Goal: Transaction & Acquisition: Purchase product/service

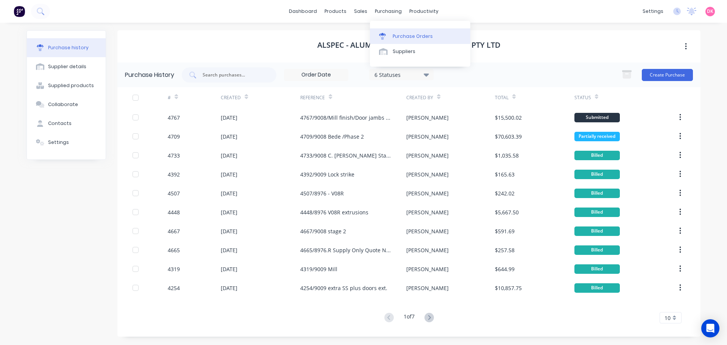
click at [383, 37] on icon at bounding box center [382, 36] width 7 height 7
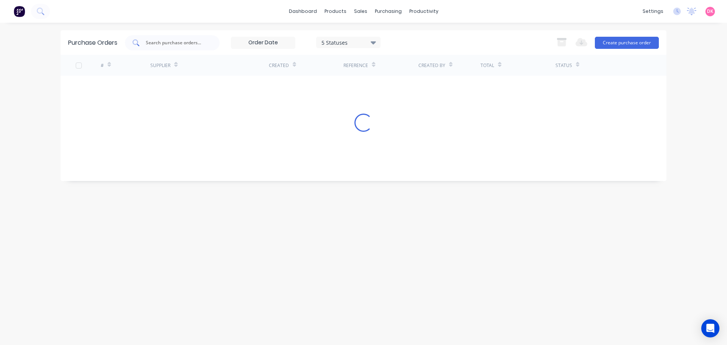
click at [209, 44] on div at bounding box center [172, 42] width 95 height 15
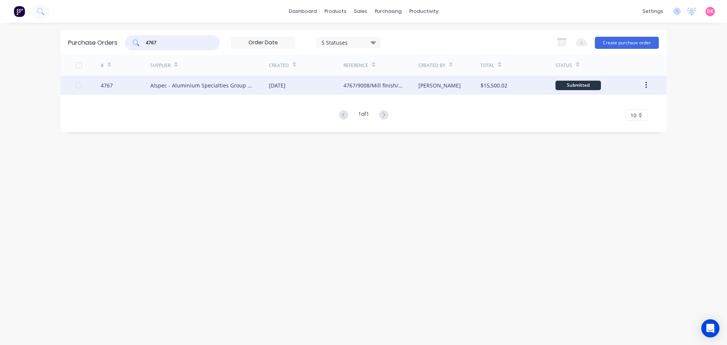
type input "4767"
click at [166, 83] on div "Alspec - Aluminium Specialties Group Pty Ltd" at bounding box center [201, 85] width 103 height 8
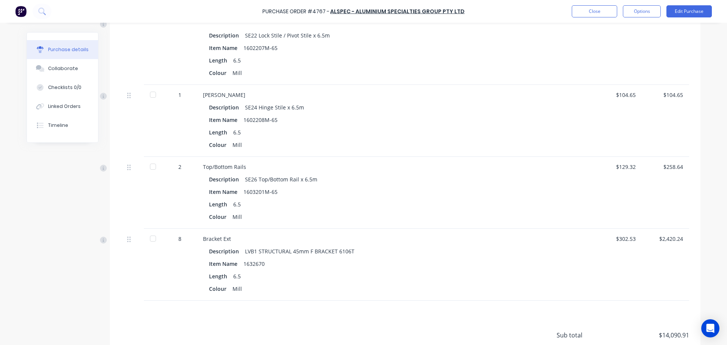
scroll to position [1703, 0]
drag, startPoint x: 636, startPoint y: 238, endPoint x: 612, endPoint y: 238, distance: 23.5
click at [612, 238] on div "$302.53" at bounding box center [617, 264] width 47 height 72
click at [689, 14] on button "Edit Purchase" at bounding box center [688, 11] width 45 height 12
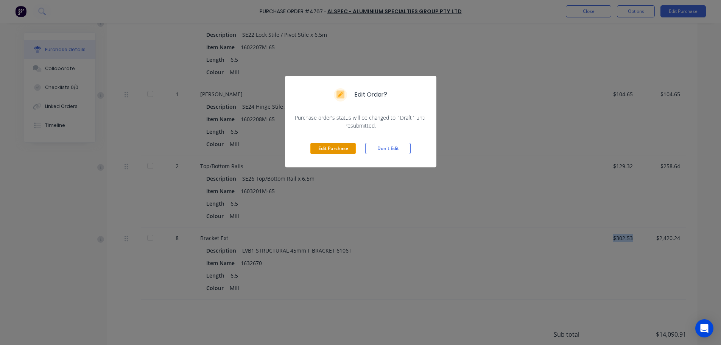
click at [327, 150] on button "Edit Purchase" at bounding box center [332, 148] width 45 height 11
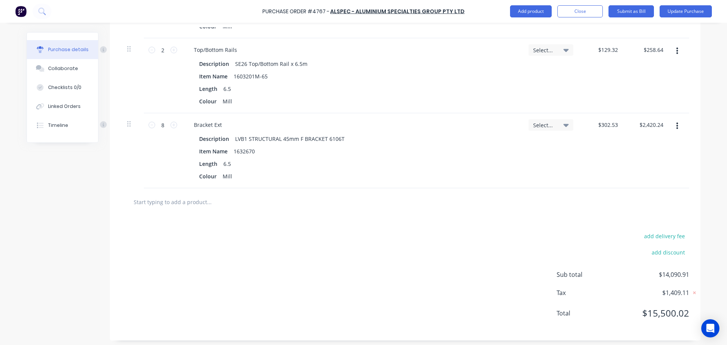
scroll to position [1894, 0]
type textarea "x"
drag, startPoint x: 616, startPoint y: 122, endPoint x: 584, endPoint y: 124, distance: 32.6
click at [584, 124] on div "302.53 302.53" at bounding box center [601, 147] width 45 height 75
type input "321.58"
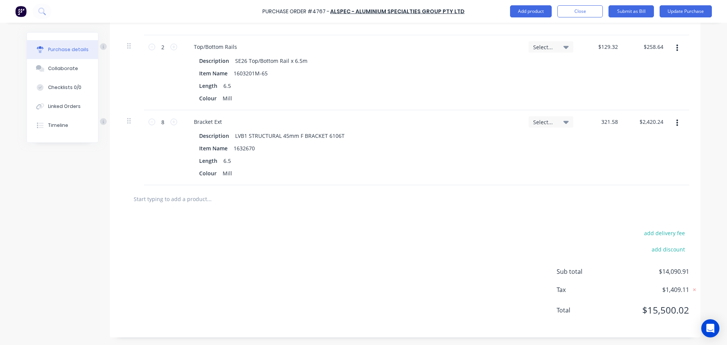
type textarea "x"
type input "$321.58"
type input "$2,572.64"
click at [551, 156] on div "Select..." at bounding box center [550, 147] width 57 height 75
click at [697, 13] on button "Update Purchase" at bounding box center [685, 11] width 52 height 12
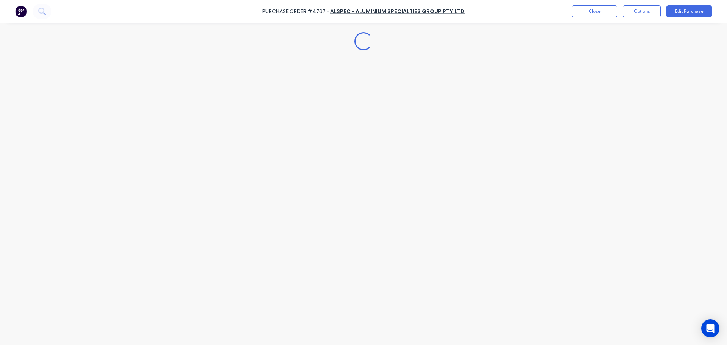
scroll to position [0, 0]
type textarea "x"
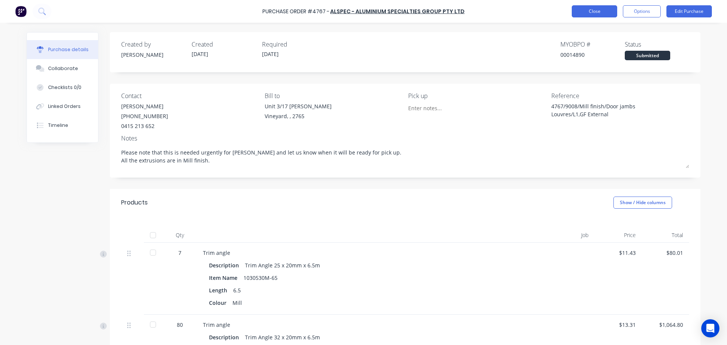
click at [603, 9] on button "Close" at bounding box center [594, 11] width 45 height 12
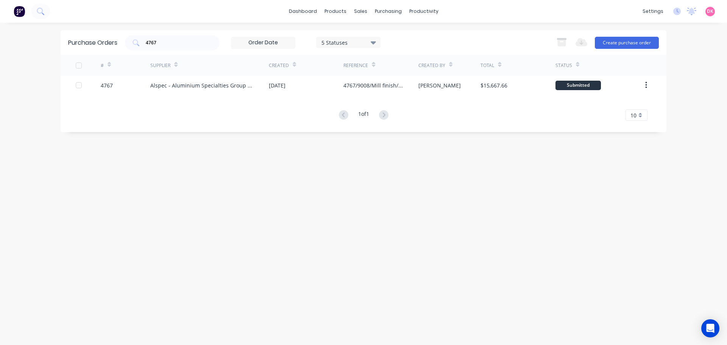
drag, startPoint x: 178, startPoint y: 47, endPoint x: 145, endPoint y: 51, distance: 34.0
click at [145, 51] on div "Purchase Orders 4767 5 Statuses 5 Statuses Export to Excel (XLSX) Create purcha…" at bounding box center [364, 42] width 606 height 25
click at [174, 42] on input "4767" at bounding box center [176, 43] width 63 height 8
drag, startPoint x: 178, startPoint y: 44, endPoint x: 106, endPoint y: 43, distance: 71.9
click at [106, 43] on div "Purchase Orders 4767 5 Statuses 5 Statuses Export to Excel (XLSX) Create purcha…" at bounding box center [364, 42] width 606 height 25
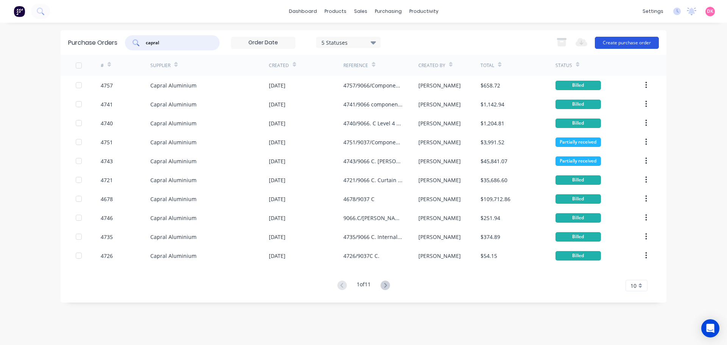
type input "capral"
click at [631, 45] on button "Create purchase order" at bounding box center [627, 43] width 64 height 12
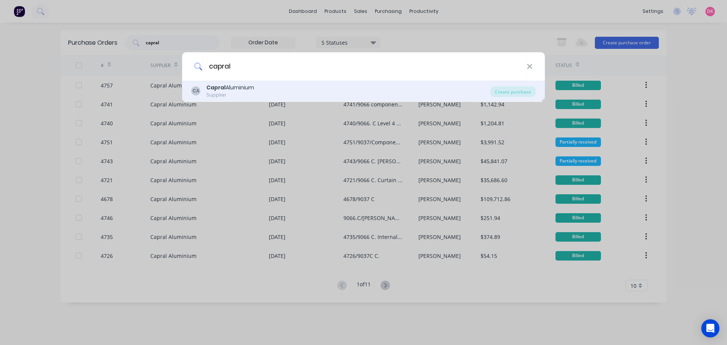
type input "capral"
click at [279, 82] on div "CA Capral Aluminium Supplier Create purchase" at bounding box center [363, 91] width 363 height 21
click at [505, 93] on div "Create purchase" at bounding box center [512, 91] width 45 height 11
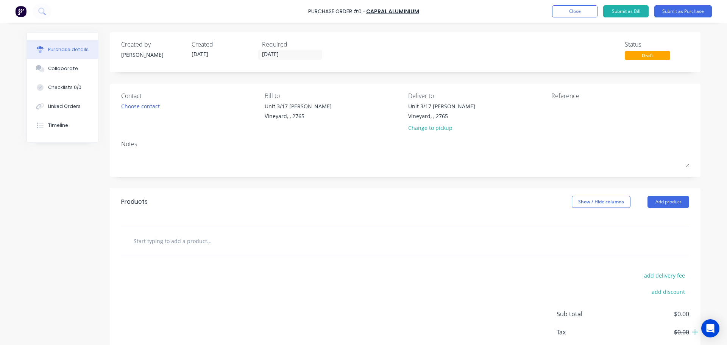
click at [204, 245] on input "text" at bounding box center [208, 240] width 151 height 15
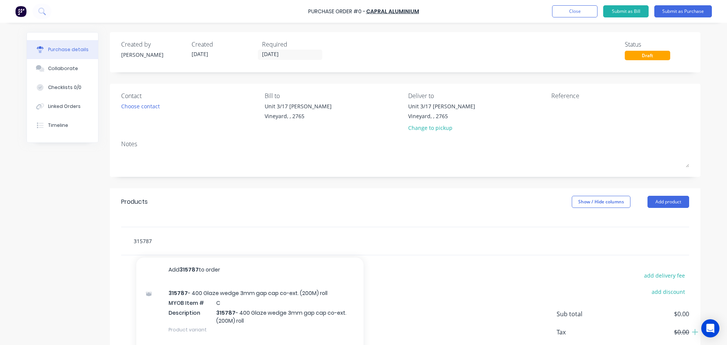
scroll to position [38, 0]
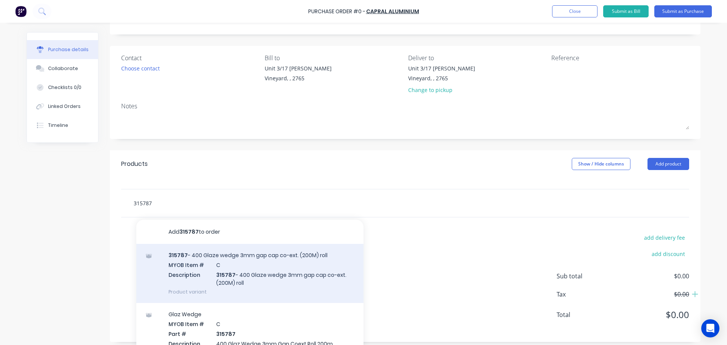
type input "315787"
click at [234, 291] on div "315787 - 400 Glaze wedge 3mm gap cap co-ext. (200M) roll MYOB Item # C Descript…" at bounding box center [249, 273] width 227 height 59
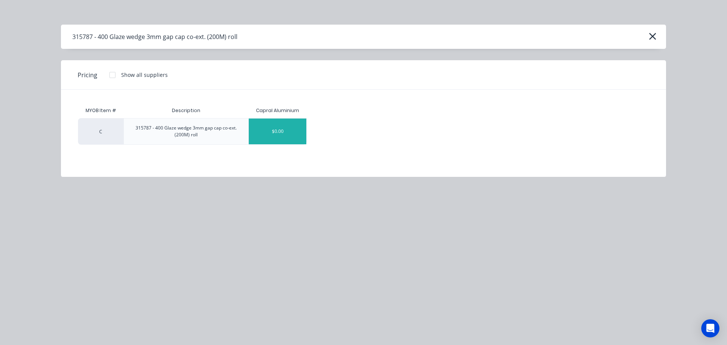
click at [293, 142] on div "$0.00" at bounding box center [278, 131] width 58 height 26
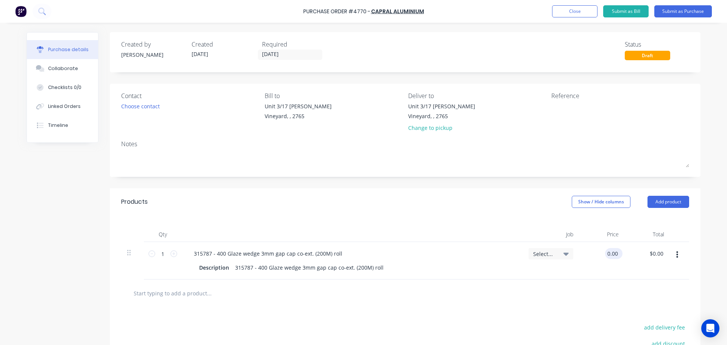
click at [606, 256] on input "0.00" at bounding box center [612, 253] width 14 height 11
click at [607, 256] on input "0.00" at bounding box center [612, 253] width 14 height 11
type input "$0.48"
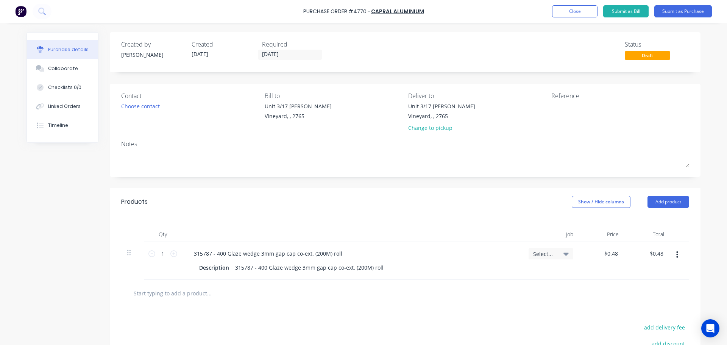
click at [355, 299] on div at bounding box center [405, 292] width 556 height 15
click at [162, 256] on input "1" at bounding box center [162, 253] width 15 height 11
type input "4"
type input "$1.92"
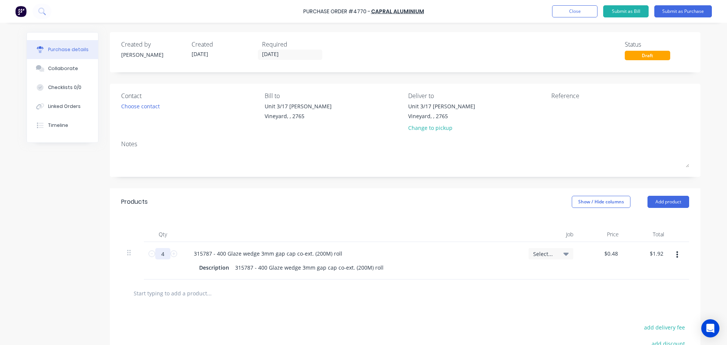
type input "40"
type input "$19.20"
type input "400"
type input "$192.00"
click at [415, 292] on div at bounding box center [405, 292] width 556 height 15
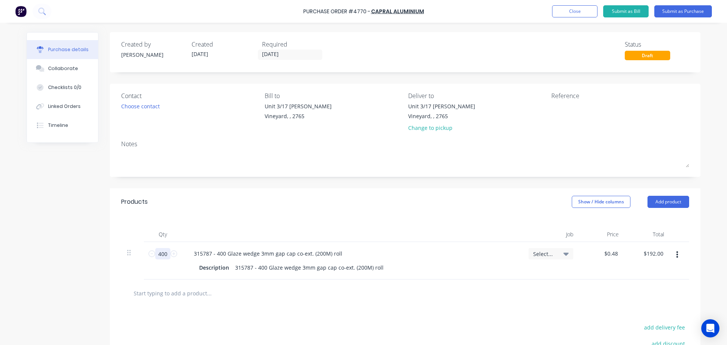
click at [159, 257] on input "400" at bounding box center [162, 253] width 15 height 11
type input "2"
type input "$0.96"
type input "20"
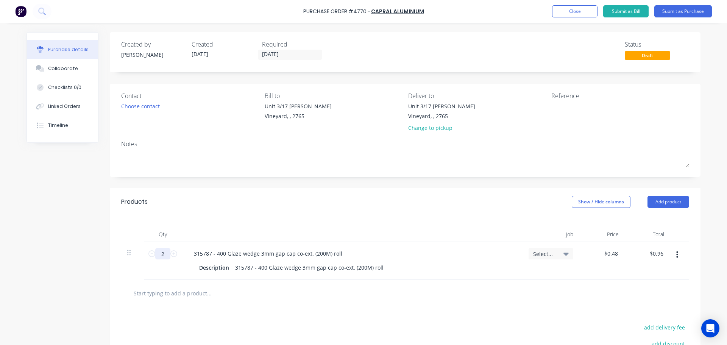
type input "$9.60"
type input "200"
type input "$96.00"
click at [163, 258] on input "200" at bounding box center [162, 253] width 15 height 11
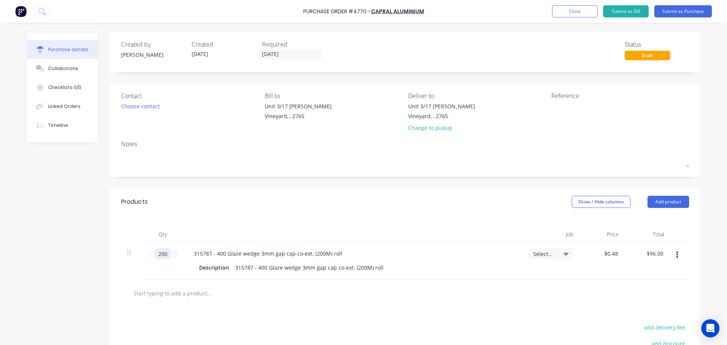
type input "4"
type input "$1.92"
type input "40"
type input "$19.20"
type input "400"
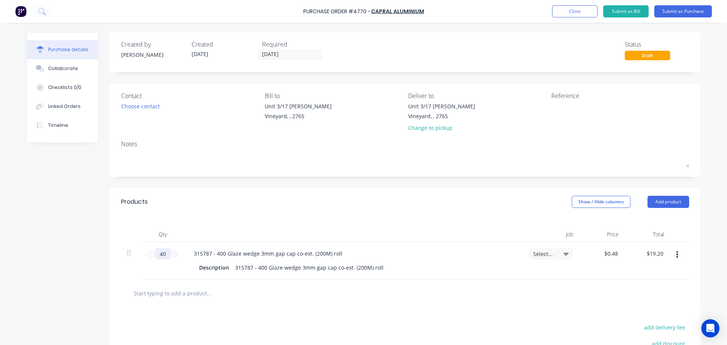
type input "$192.00"
click at [301, 263] on div "315787 - 400 Glaze wedge 3mm gap cap co-ext. (200M) roll" at bounding box center [309, 267] width 154 height 11
click at [318, 295] on div at bounding box center [240, 292] width 227 height 15
click at [441, 128] on div "Change to pickup" at bounding box center [441, 128] width 67 height 8
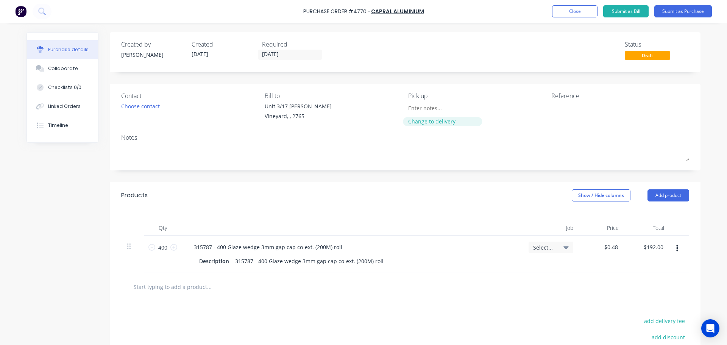
click at [427, 117] on div "Change to delivery" at bounding box center [442, 121] width 69 height 8
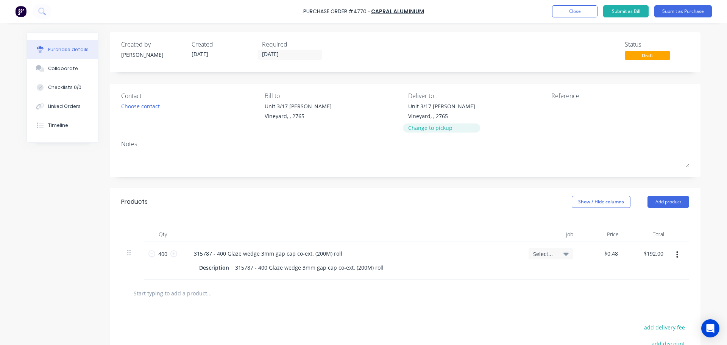
click at [427, 124] on div "Change to pickup" at bounding box center [441, 128] width 67 height 8
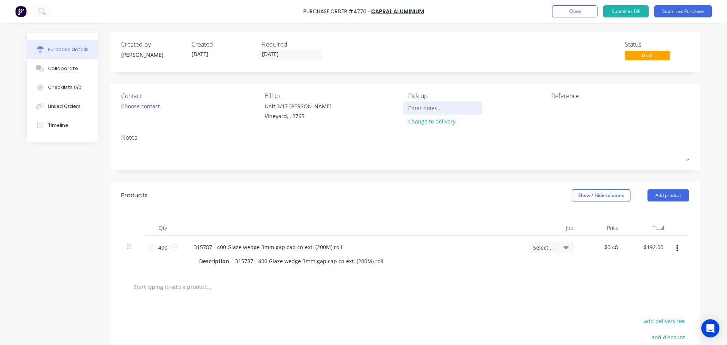
click at [417, 104] on input at bounding box center [442, 107] width 69 height 11
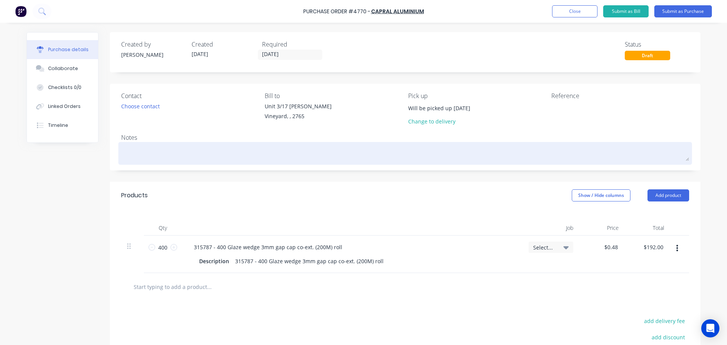
type input "Will be picked up today"
click at [157, 148] on textarea at bounding box center [405, 152] width 568 height 17
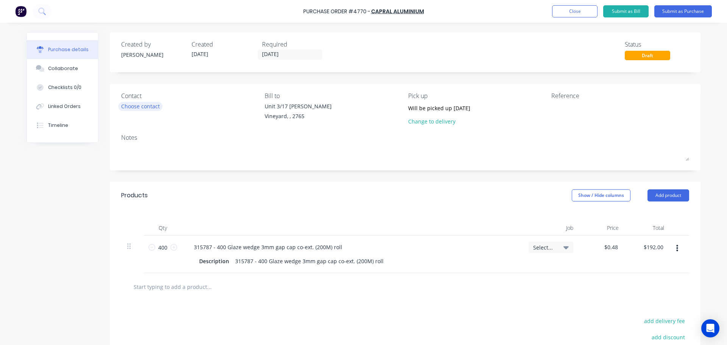
click at [142, 103] on div "Choose contact" at bounding box center [140, 106] width 39 height 8
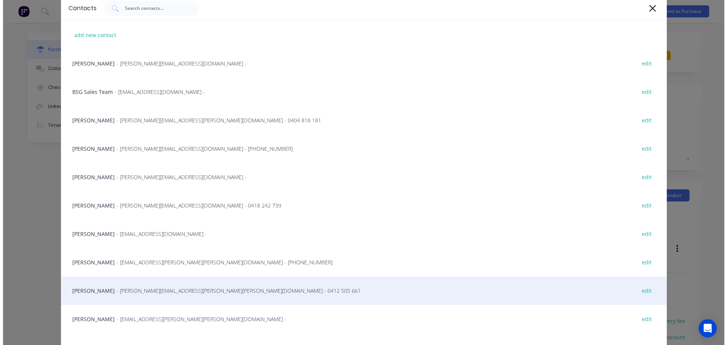
scroll to position [38, 0]
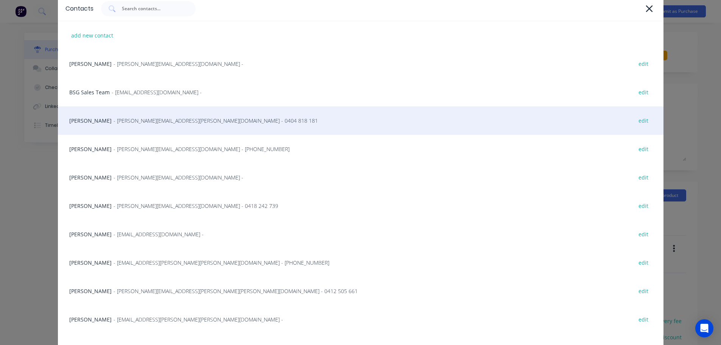
click at [131, 125] on div "Caroline Macao - caroline.macao@capral.com.au - 0404 818 181 edit" at bounding box center [361, 120] width 606 height 28
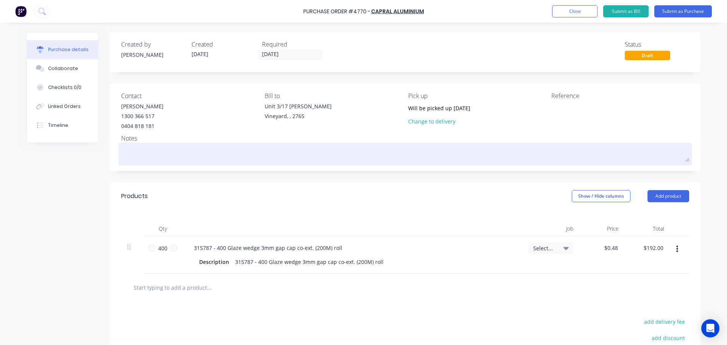
click at [233, 158] on textarea at bounding box center [405, 153] width 568 height 17
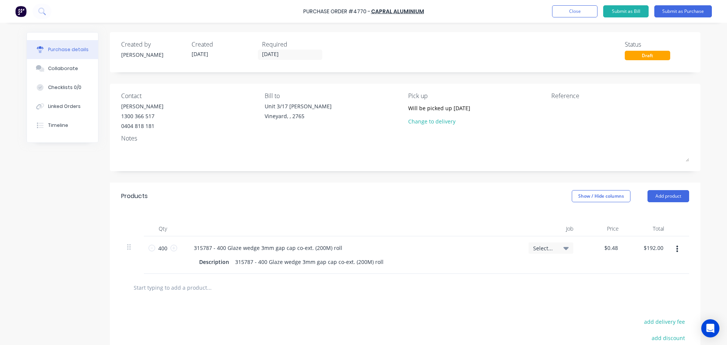
type textarea "x"
type textarea "T"
type textarea "x"
type textarea "TH"
type textarea "x"
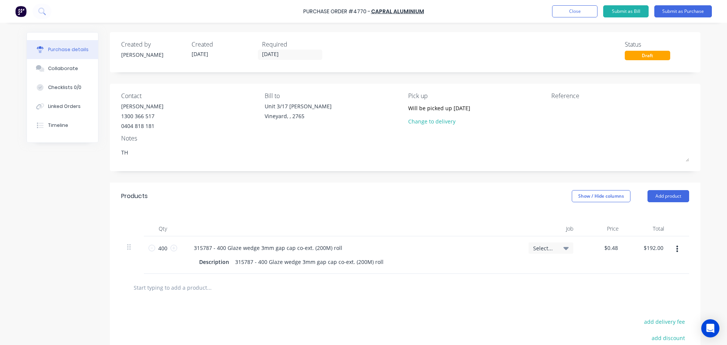
type textarea "THi"
type textarea "x"
type textarea "THis"
type textarea "x"
type textarea "THis"
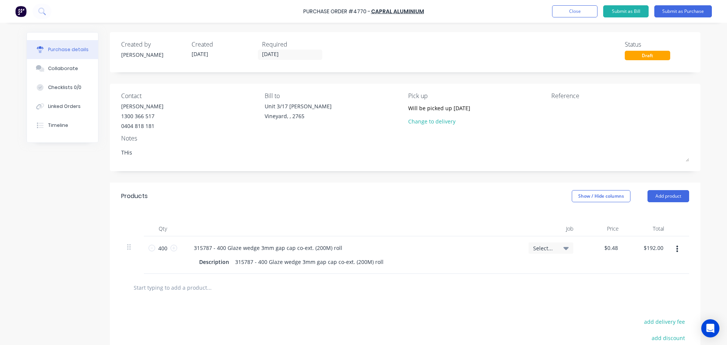
type textarea "x"
type textarea "THis i"
type textarea "x"
type textarea "THis is"
type textarea "x"
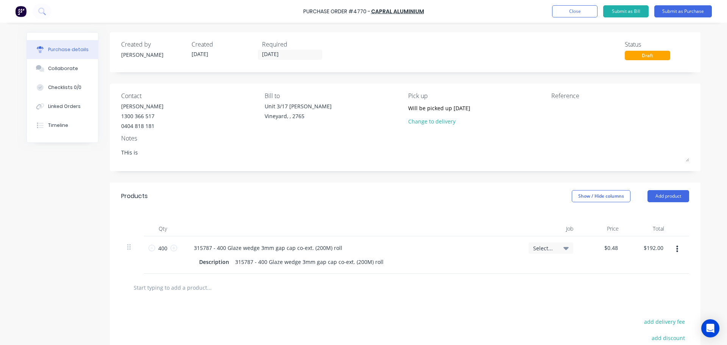
type textarea "THis is"
type textarea "x"
type textarea "THis is"
type textarea "x"
type textarea "THis i"
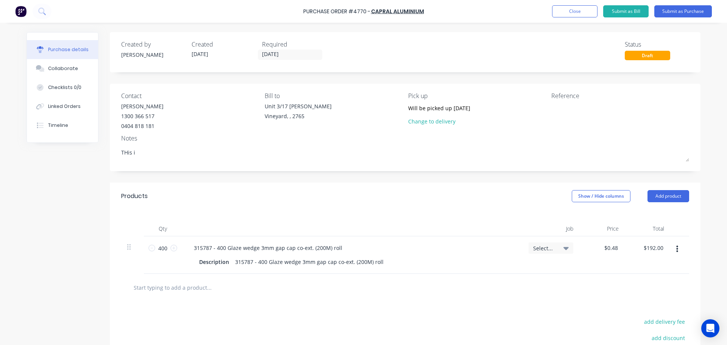
type textarea "x"
type textarea "THis"
type textarea "x"
type textarea "THis"
type textarea "x"
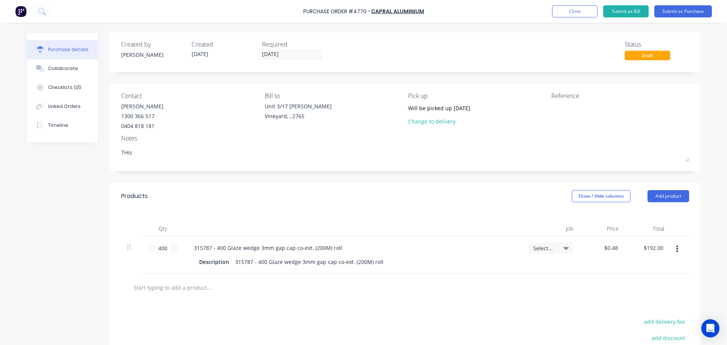
type textarea "THi"
type textarea "x"
type textarea "TH"
type textarea "x"
type textarea "T"
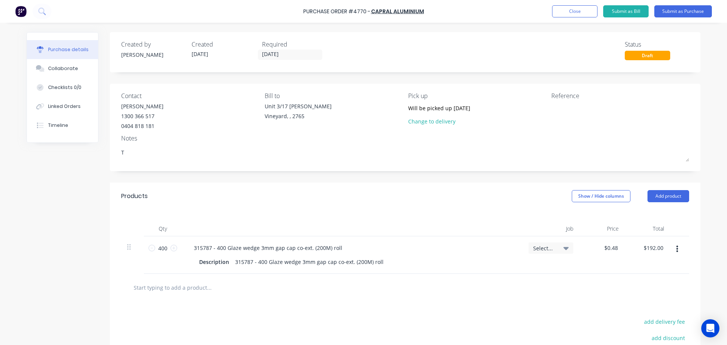
type textarea "x"
type textarea "Th"
type textarea "x"
type textarea "Thi"
type textarea "x"
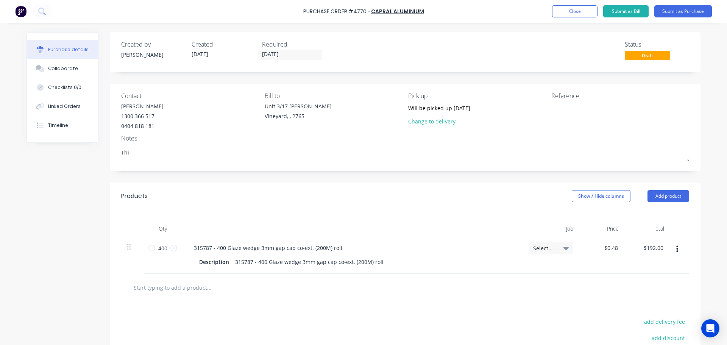
type textarea "This"
type textarea "x"
type textarea "This"
type textarea "x"
type textarea "This w"
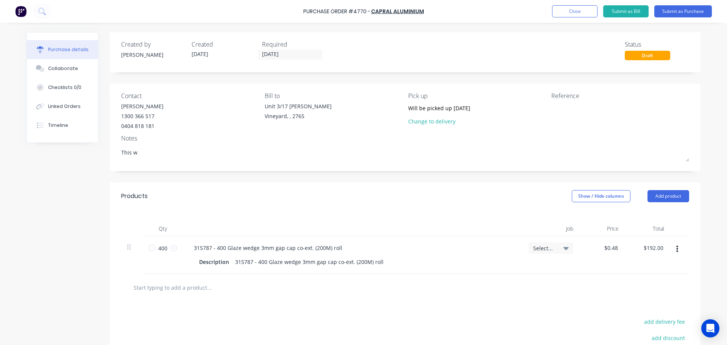
type textarea "x"
type textarea "This wi"
type textarea "x"
type textarea "This wil"
type textarea "x"
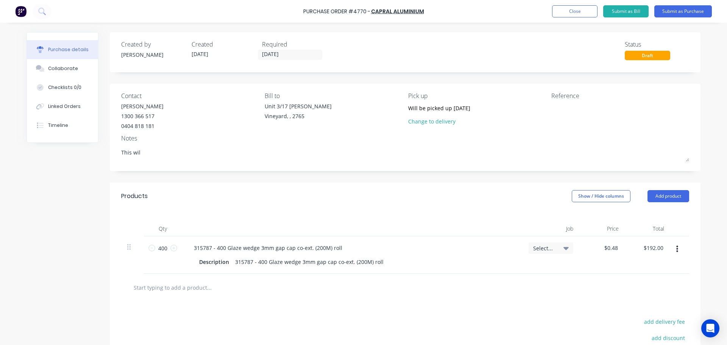
type textarea "This will"
type textarea "x"
type textarea "This will"
type textarea "x"
type textarea "This will b"
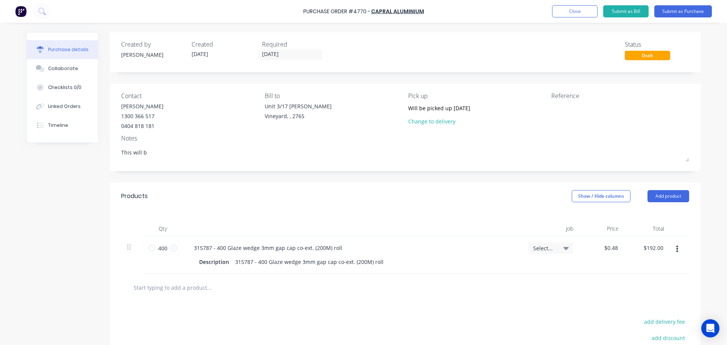
type textarea "x"
type textarea "This will be"
type textarea "x"
type textarea "This will be"
type textarea "x"
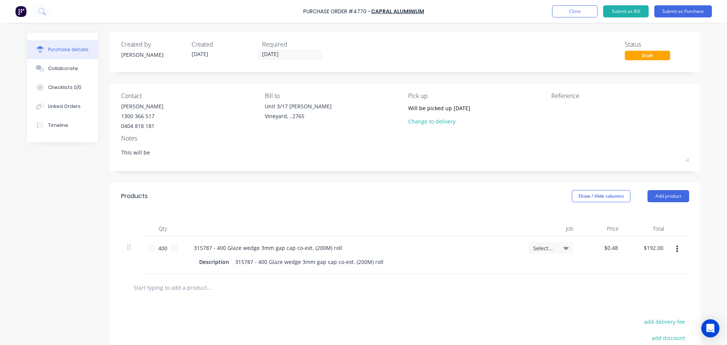
type textarea "This will be p"
type textarea "x"
type textarea "This will be pi"
type textarea "x"
type textarea "This will be pic"
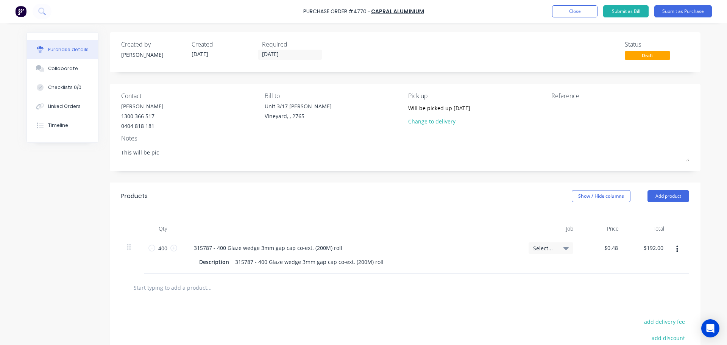
type textarea "x"
type textarea "This will be pick"
type textarea "x"
type textarea "This will be picke"
type textarea "x"
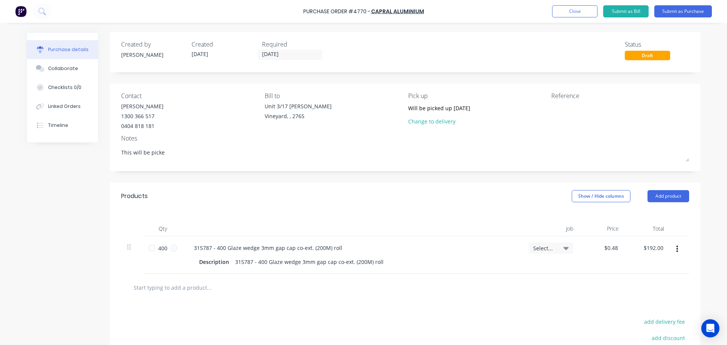
type textarea "This will be picked"
type textarea "x"
type textarea "This will be picked"
type textarea "x"
type textarea "This will be picked u"
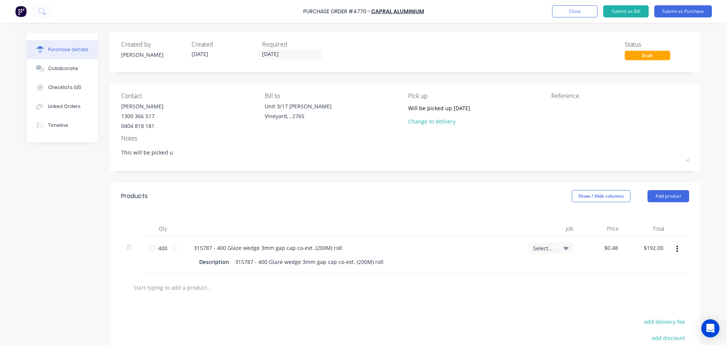
type textarea "x"
type textarea "This will be picked up"
type textarea "x"
type textarea "This will be picked up"
type textarea "x"
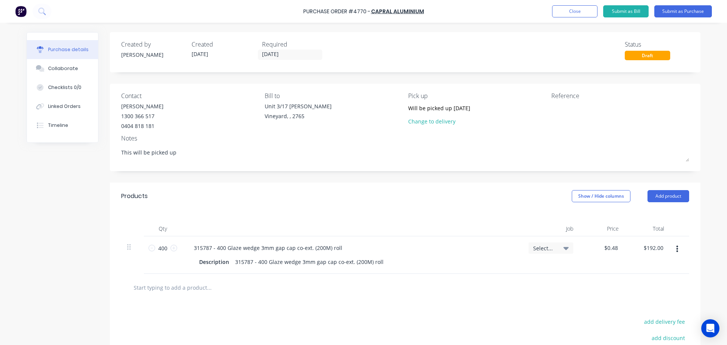
type textarea "This will be picked up b"
type textarea "x"
type textarea "This will be picked up by"
type textarea "x"
type textarea "This will be picked up by"
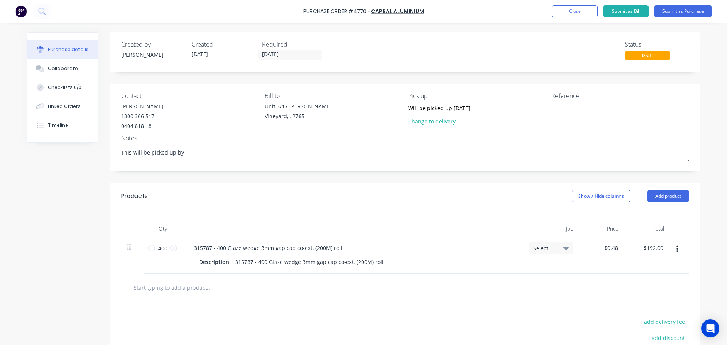
type textarea "x"
type textarea "This will be picked up by L"
type textarea "x"
type textarea "This will be picked up by Le"
type textarea "x"
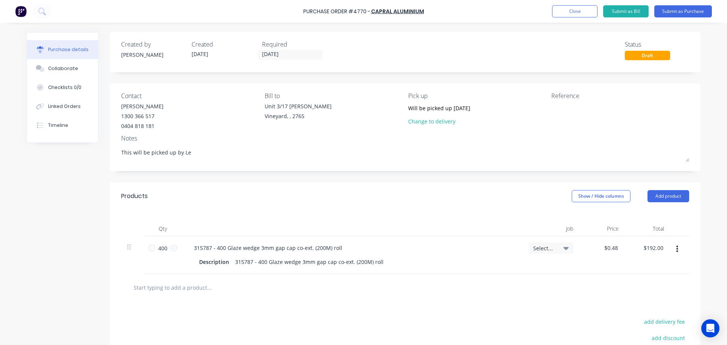
type textarea "This will be picked up by Lev"
type textarea "x"
type textarea "This will be picked up by Levi"
type textarea "x"
type textarea "This will be picked up by Levi"
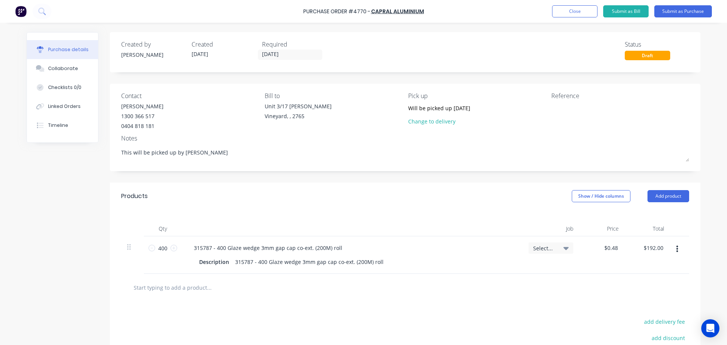
type textarea "x"
type textarea "This will be picked up by Levi a"
type textarea "x"
type textarea "This will be picked up by Levi"
type textarea "x"
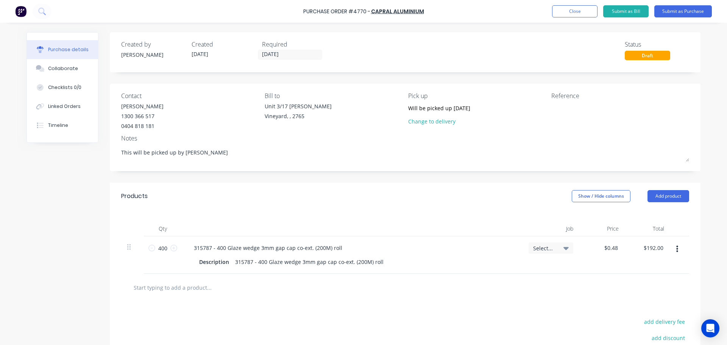
type textarea "This will be picked up by Levi a"
type textarea "x"
type textarea "This will be picked up by Levi af"
type textarea "x"
type textarea "This will be picked up by Levi aft"
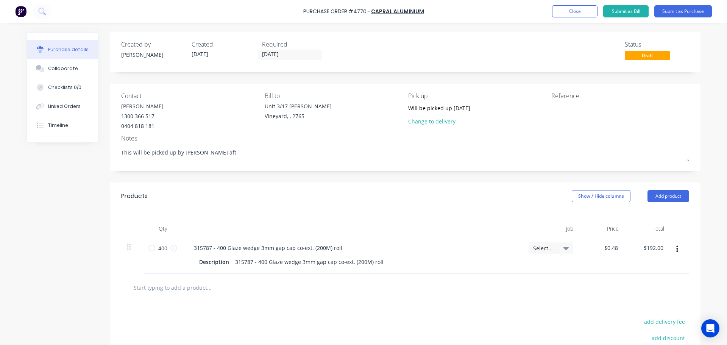
type textarea "x"
type textarea "This will be picked up by Levi afte"
type textarea "x"
type textarea "This will be picked up by Levi after"
type textarea "x"
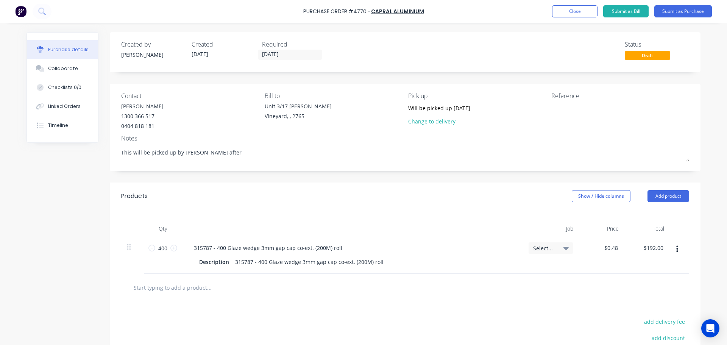
type textarea "This will be picked up by Levi aftert"
type textarea "x"
type textarea "This will be picked up by Levi aftertn"
type textarea "x"
type textarea "This will be picked up by Levi aftert"
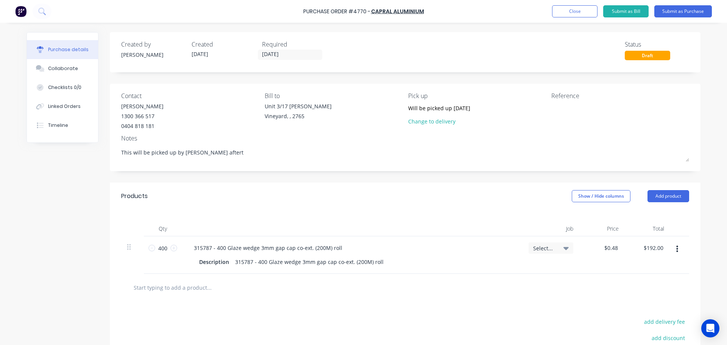
type textarea "x"
type textarea "This will be picked up by Levi after"
type textarea "x"
type textarea "This will be picked up by Levi aftern"
type textarea "x"
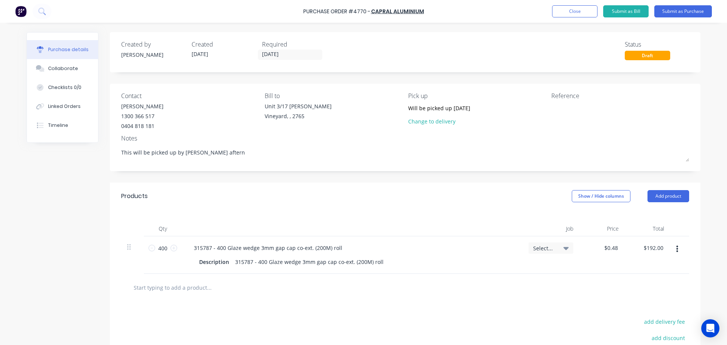
type textarea "This will be picked up by Levi afterno"
type textarea "x"
type textarea "This will be picked up by Levi afternoo"
type textarea "x"
type textarea "This will be picked up by Levi afternoon"
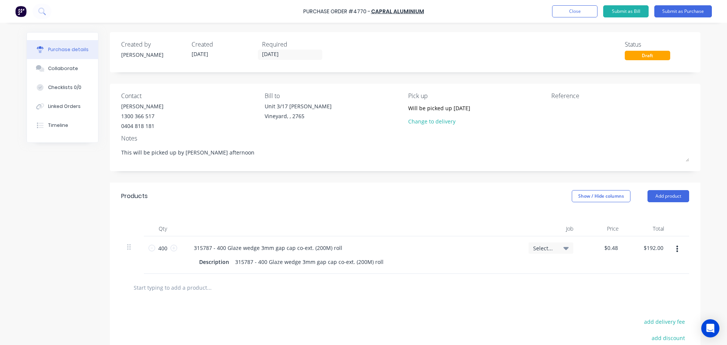
type textarea "x"
type textarea "This will be picked up by Levi afternoon"
type textarea "x"
type textarea "This will be picked up by Levi afternoon -"
type textarea "x"
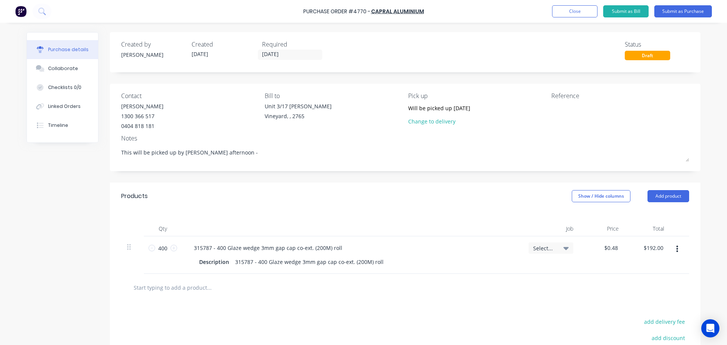
type textarea "This will be picked up by Levi afternoon -"
type textarea "x"
type textarea "This will be picked up by Levi afternoon - 0"
type textarea "x"
type textarea "This will be picked up by Levi afternoon - 03"
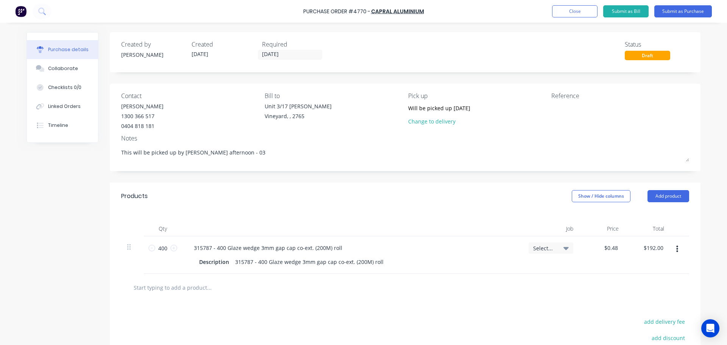
type textarea "x"
type textarea "This will be picked up by Levi afternoon - 03/"
type textarea "x"
type textarea "This will be picked up by Levi afternoon - 03/1"
type textarea "x"
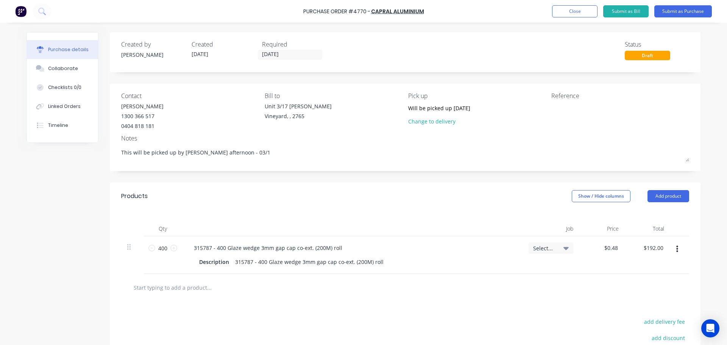
type textarea "This will be picked up by Levi afternoon - 03/10"
type textarea "x"
type textarea "This will be picked up by Levi afternoon - 03/10/"
type textarea "x"
type textarea "This will be picked up by Levi afternoon - 03/10/2"
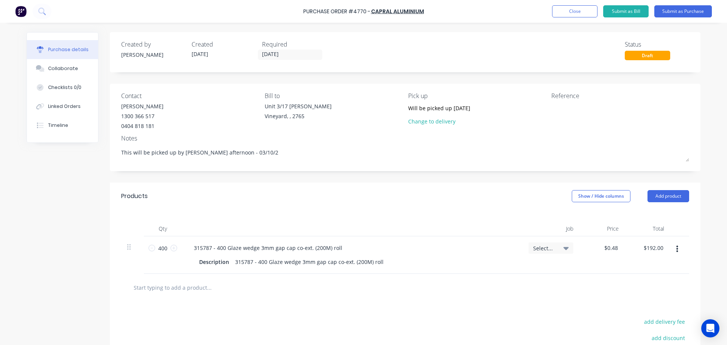
type textarea "x"
type textarea "This will be picked up by Levi afternoon - 03/10/25"
type textarea "x"
type textarea "This will be picked up by Levi afternoon - 03/10/25"
click at [566, 115] on textarea at bounding box center [598, 110] width 95 height 17
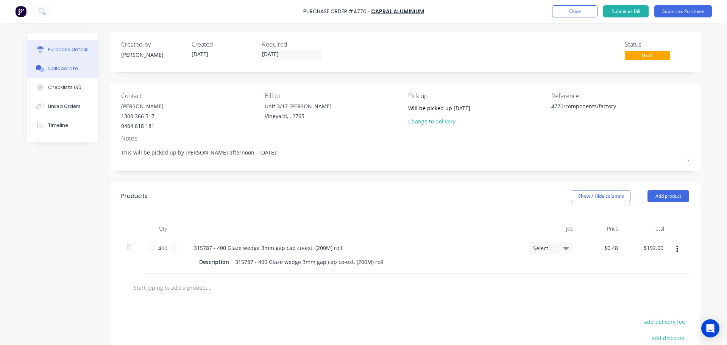
type textarea "4770/components/factory"
type textarea "x"
type textarea "4770/components/factory"
click at [65, 70] on div "Collaborate" at bounding box center [63, 68] width 30 height 7
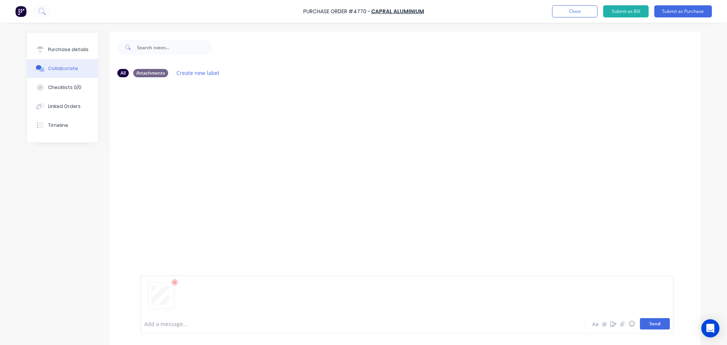
click at [657, 324] on button "Send" at bounding box center [655, 323] width 30 height 11
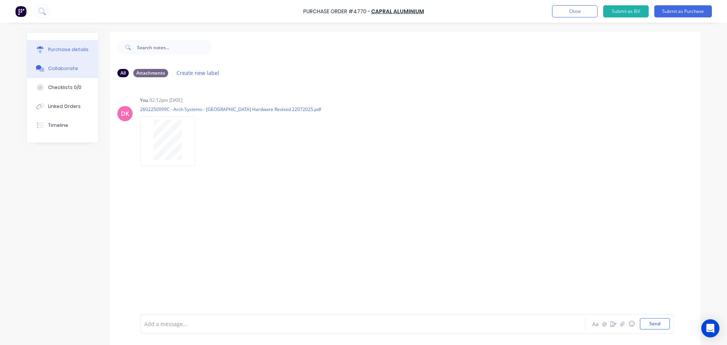
click at [56, 55] on button "Purchase details" at bounding box center [62, 49] width 71 height 19
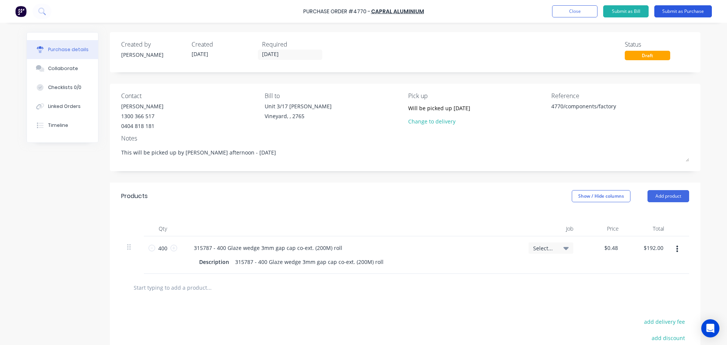
click at [684, 12] on button "Submit as Purchase" at bounding box center [683, 11] width 58 height 12
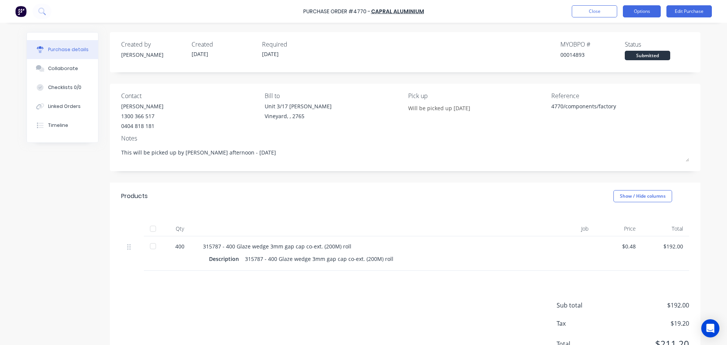
click at [634, 6] on button "Options" at bounding box center [642, 11] width 38 height 12
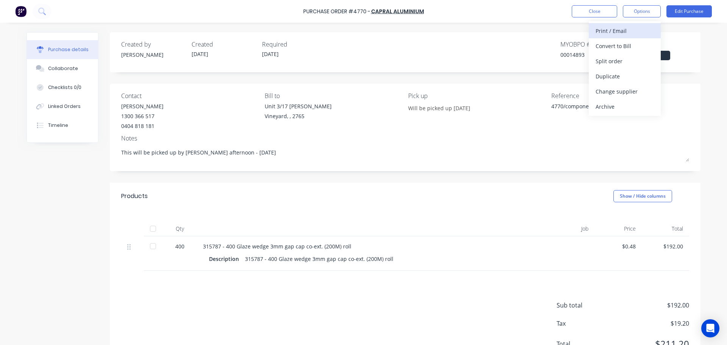
click at [619, 30] on div "Print / Email" at bounding box center [624, 30] width 58 height 11
click at [599, 48] on div "With pricing" at bounding box center [624, 46] width 58 height 11
type textarea "x"
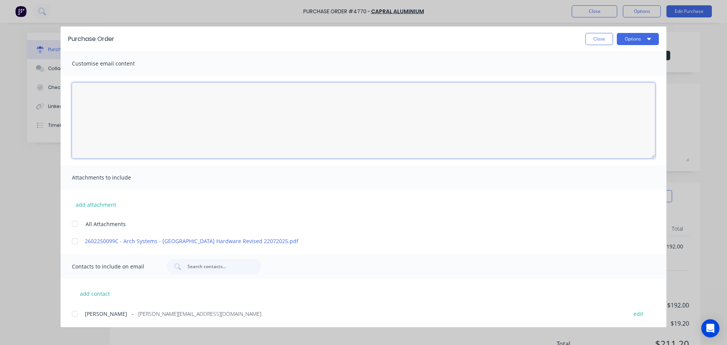
click at [203, 139] on textarea "[DATE]" at bounding box center [363, 121] width 583 height 76
click at [172, 101] on textarea "Hi Caroline, This will be picked up by Levi today. Can you please organise this…" at bounding box center [363, 121] width 583 height 76
click at [171, 101] on textarea "Hi Caroline, This will be picked up by Levi today asit is Can you please organi…" at bounding box center [363, 121] width 583 height 76
click at [206, 106] on textarea "Hi Caroline, This will be picked up by Levi today as it is Can you please organ…" at bounding box center [363, 121] width 583 height 76
click at [117, 96] on textarea "Hi Caroline, This will be picked up by Levi today as it is urgently needed in o…" at bounding box center [363, 121] width 583 height 76
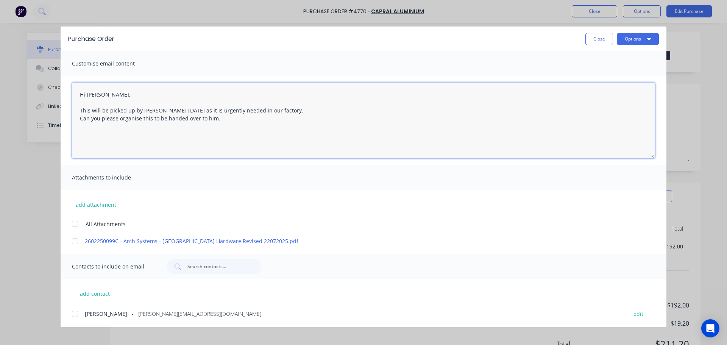
click at [106, 138] on textarea "Hi Caroline, This will be picked up by Levi today as it is urgently needed in o…" at bounding box center [363, 121] width 583 height 76
type textarea "Hi Caroline, This will be picked up by Levi today as it is urgently needed in o…"
click at [73, 226] on div at bounding box center [74, 223] width 15 height 15
type textarea "x"
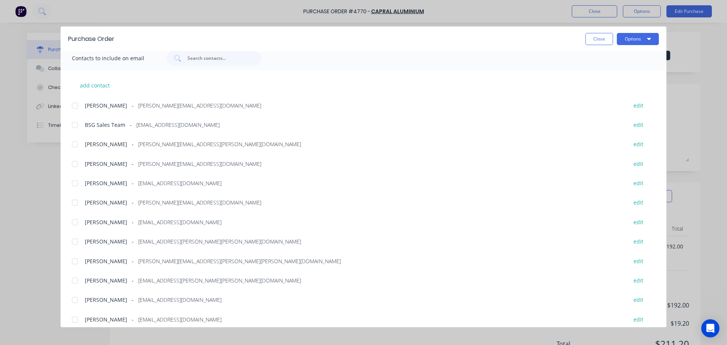
scroll to position [215, 0]
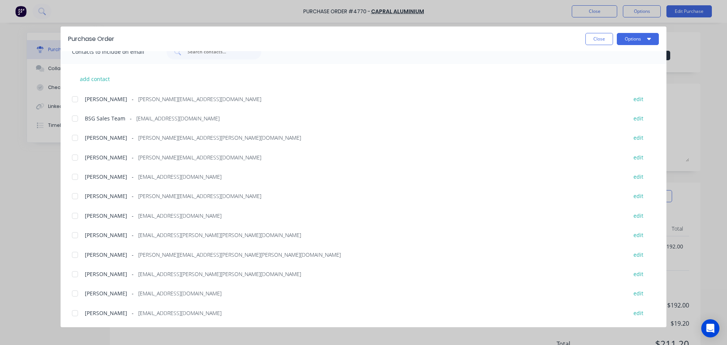
click at [76, 235] on div at bounding box center [74, 234] width 15 height 15
click at [74, 139] on div at bounding box center [74, 137] width 15 height 15
click at [78, 196] on div at bounding box center [74, 196] width 15 height 15
click at [79, 120] on div at bounding box center [74, 118] width 15 height 15
click at [77, 315] on div at bounding box center [74, 312] width 15 height 15
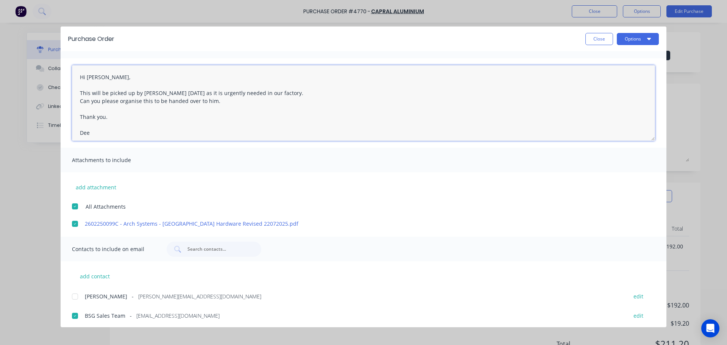
scroll to position [0, 0]
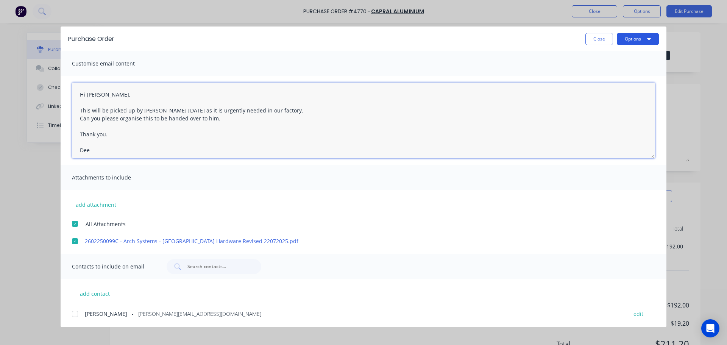
type textarea "Hi Caroline, This will be picked up by Levi today as it is urgently needed in o…"
click at [649, 39] on icon "button" at bounding box center [649, 39] width 4 height 2
click at [631, 84] on div "Email" at bounding box center [623, 88] width 58 height 11
click at [76, 226] on div at bounding box center [74, 223] width 15 height 15
click at [652, 35] on button "Options" at bounding box center [638, 39] width 42 height 12
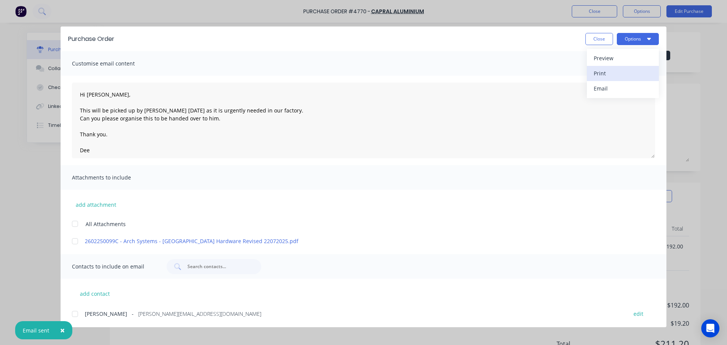
click at [621, 72] on div "Print" at bounding box center [623, 73] width 58 height 11
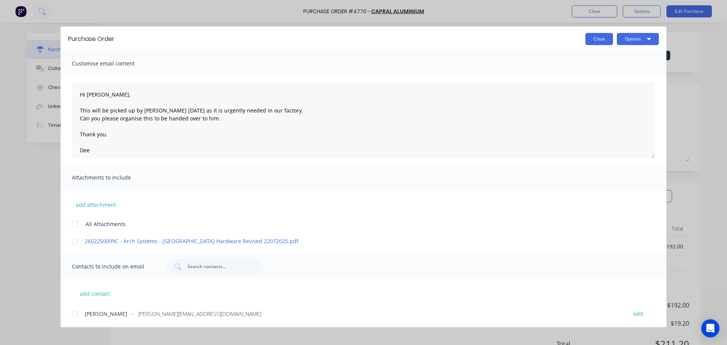
click at [596, 39] on button "Close" at bounding box center [599, 39] width 28 height 12
type textarea "x"
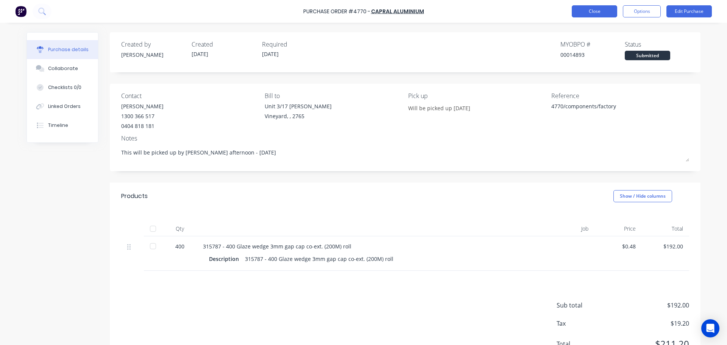
click at [599, 14] on button "Close" at bounding box center [594, 11] width 45 height 12
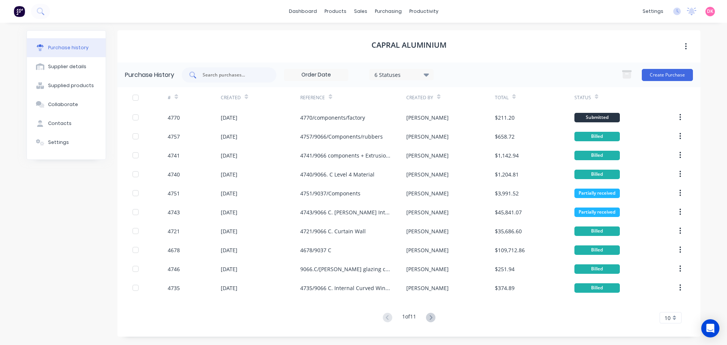
click at [245, 75] on input "text" at bounding box center [233, 75] width 63 height 8
click at [393, 35] on div "Purchase Orders" at bounding box center [413, 36] width 40 height 7
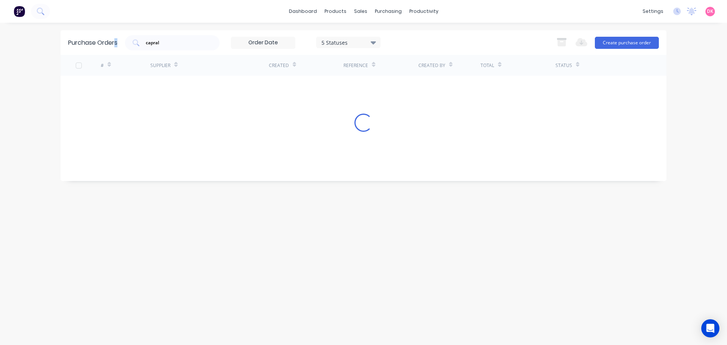
drag, startPoint x: 185, startPoint y: 48, endPoint x: 115, endPoint y: 42, distance: 69.9
click at [115, 42] on div "Purchase Orders capral 5 Statuses 5 Statuses Export to Excel (XLSX) Create purc…" at bounding box center [364, 42] width 606 height 25
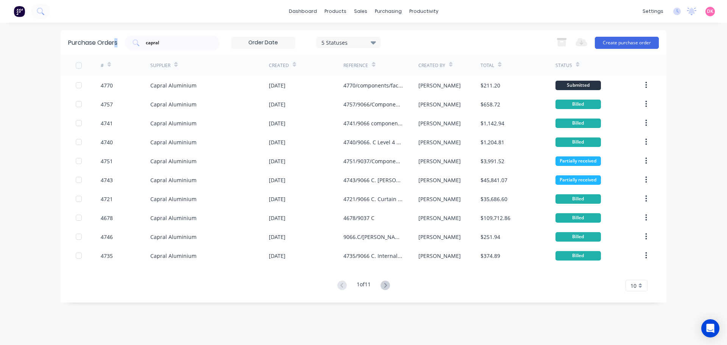
click at [188, 52] on div "Purchase Orders capral 5 Statuses 5 Statuses Export to Excel (XLSX) Create purc…" at bounding box center [364, 42] width 606 height 25
drag, startPoint x: 184, startPoint y: 46, endPoint x: 119, endPoint y: 49, distance: 64.8
click at [119, 49] on div "Purchase Orders capral 5 Statuses 5 Statuses Export to Excel (XLSX) Create purc…" at bounding box center [364, 42] width 606 height 25
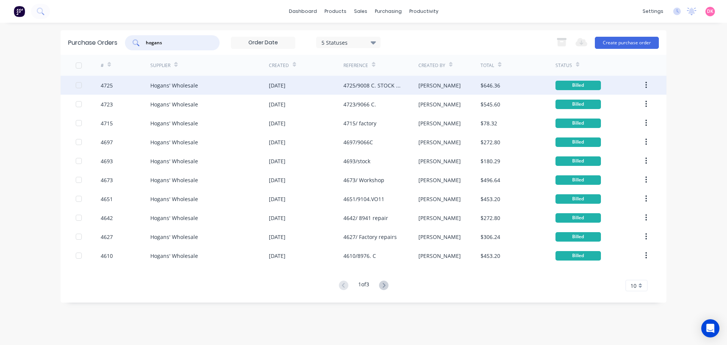
type input "hogans"
click at [142, 92] on div "4725" at bounding box center [126, 85] width 50 height 19
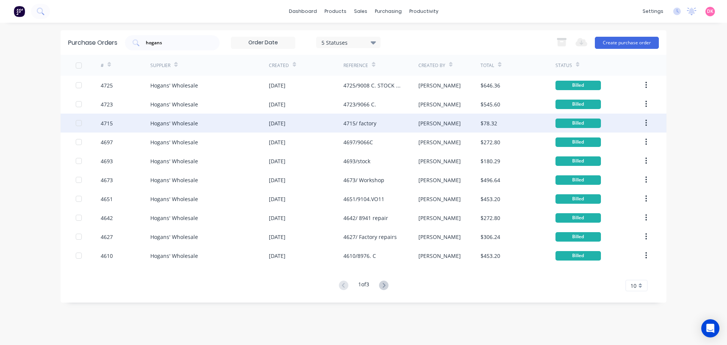
click at [219, 118] on div "Hogans' Wholesale" at bounding box center [209, 123] width 118 height 19
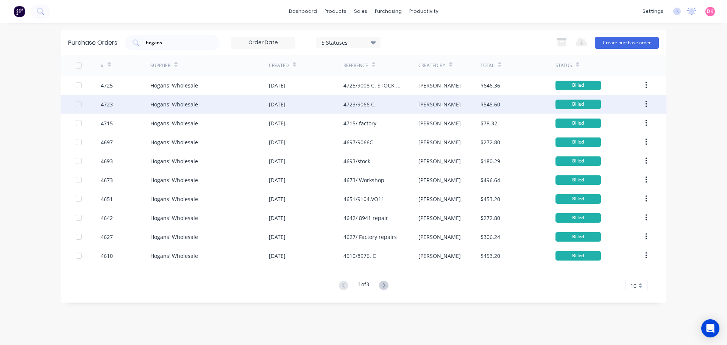
click at [218, 108] on div "Hogans' Wholesale" at bounding box center [209, 104] width 118 height 19
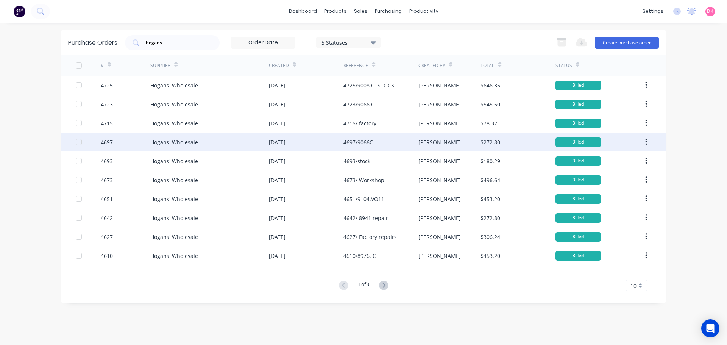
click at [285, 138] on div "08 Aug 2025" at bounding box center [277, 142] width 17 height 8
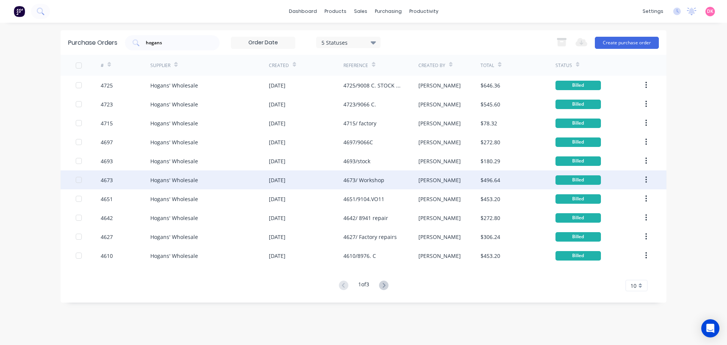
click at [329, 181] on div "[DATE]" at bounding box center [306, 179] width 75 height 19
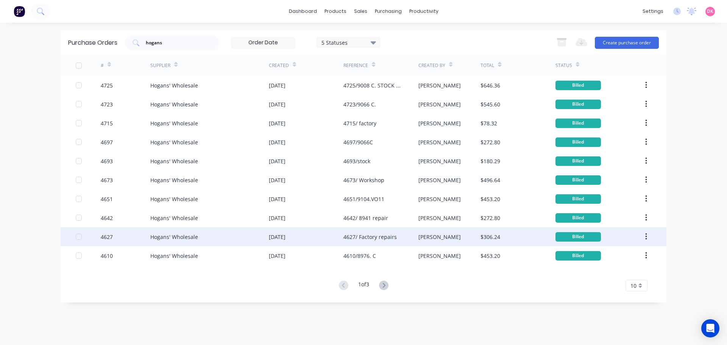
click at [285, 234] on div "22 May 2025" at bounding box center [277, 237] width 17 height 8
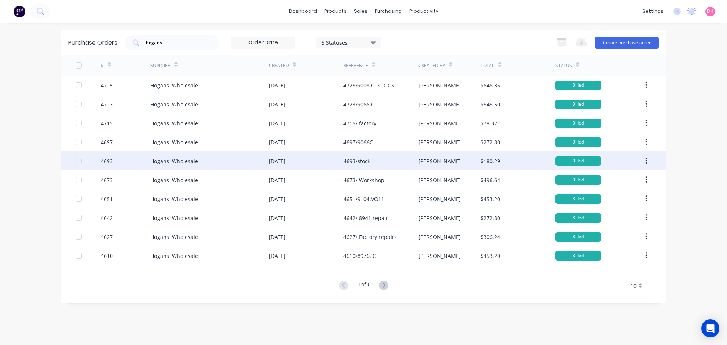
click at [280, 168] on div "07 Aug 2025" at bounding box center [306, 160] width 75 height 19
type textarea "x"
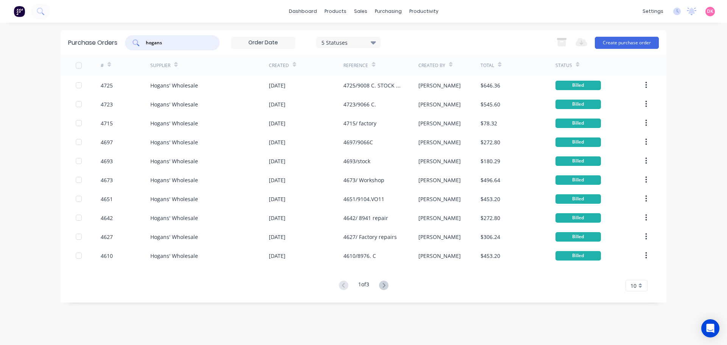
drag, startPoint x: 133, startPoint y: 52, endPoint x: 97, endPoint y: 56, distance: 36.1
click at [97, 56] on div "Purchase Orders hogans 5 Statuses 5 Statuses Export to Excel (XLSX) Create purc…" at bounding box center [364, 166] width 606 height 272
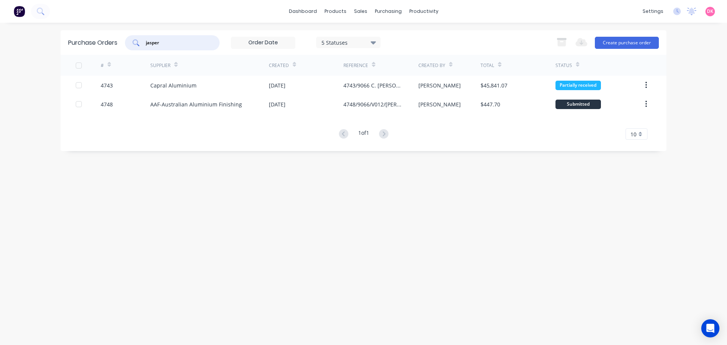
drag, startPoint x: 173, startPoint y: 41, endPoint x: 122, endPoint y: 47, distance: 51.5
click at [122, 47] on div "Purchase Orders jasper 5 Statuses 5 Statuses Export to Excel (XLSX) Create purc…" at bounding box center [364, 42] width 606 height 25
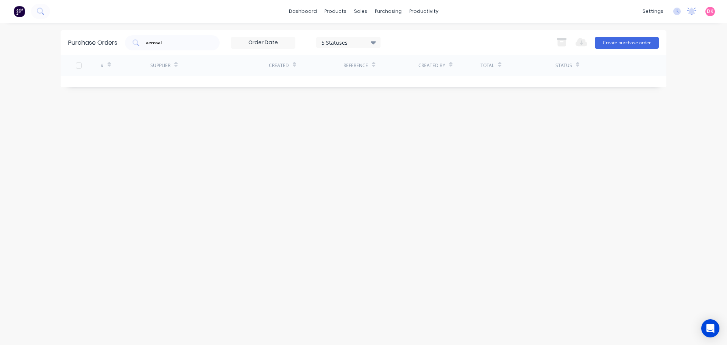
drag, startPoint x: 183, startPoint y: 49, endPoint x: 132, endPoint y: 54, distance: 51.3
click at [132, 54] on div "Purchase Orders aerosal 5 Statuses 5 Statuses Export to Excel (XLSX) Create pur…" at bounding box center [364, 42] width 606 height 25
click at [197, 45] on input "aerosal" at bounding box center [176, 43] width 63 height 8
drag, startPoint x: 191, startPoint y: 44, endPoint x: 104, endPoint y: 44, distance: 87.1
click at [104, 44] on div "Purchase Orders aerosal 5 Statuses 5 Statuses Export to Excel (XLSX) Create pur…" at bounding box center [364, 42] width 606 height 25
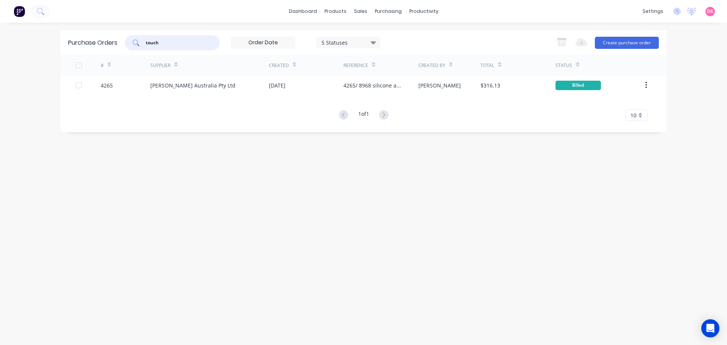
type input "touch"
click at [243, 97] on div "# Supplier Created Reference Created By Total Status 4265 C R Laurence Australi…" at bounding box center [364, 88] width 606 height 66
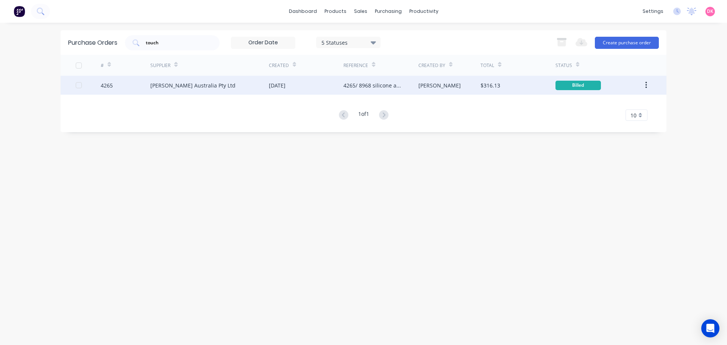
click at [242, 92] on div "[PERSON_NAME] Australia Pty Ltd" at bounding box center [209, 85] width 118 height 19
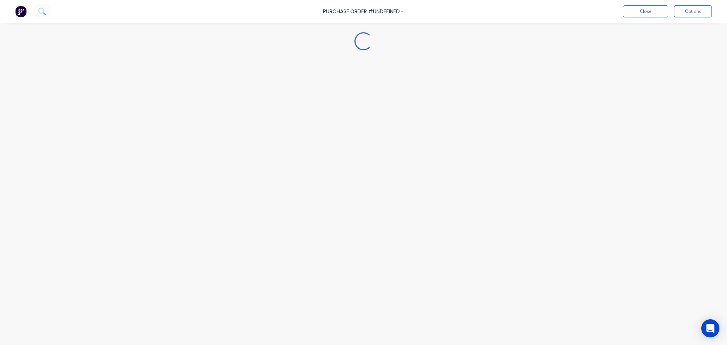
type textarea "x"
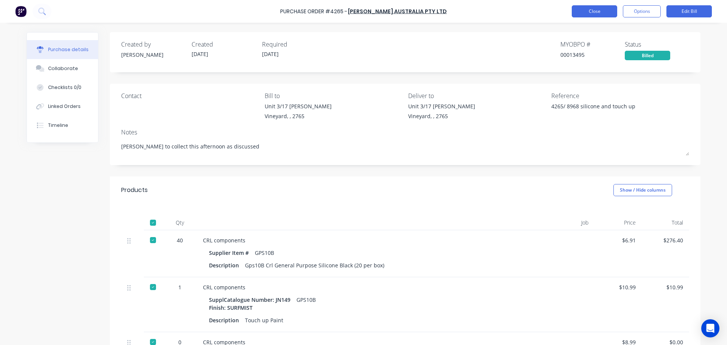
click at [595, 9] on button "Close" at bounding box center [594, 11] width 45 height 12
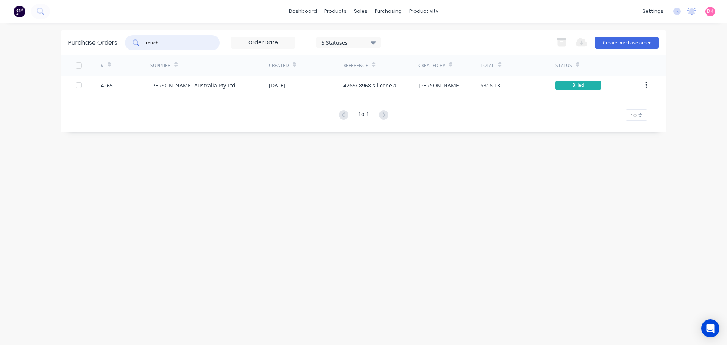
drag, startPoint x: 188, startPoint y: 46, endPoint x: -9, endPoint y: 61, distance: 197.8
click at [0, 61] on html "dashboard products sales purchasing productivity dashboard products Product Cat…" at bounding box center [363, 172] width 727 height 345
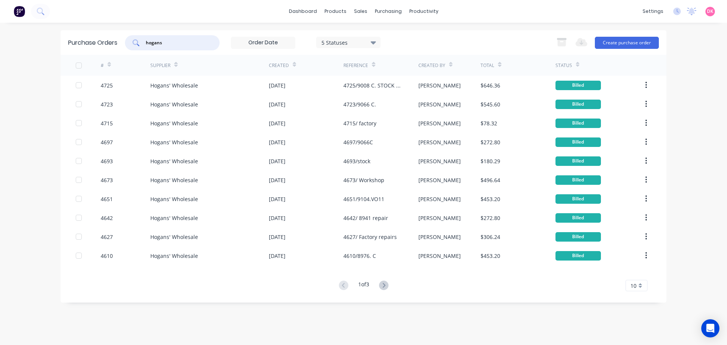
type input "hogans"
click at [642, 45] on button "Create purchase order" at bounding box center [627, 43] width 64 height 12
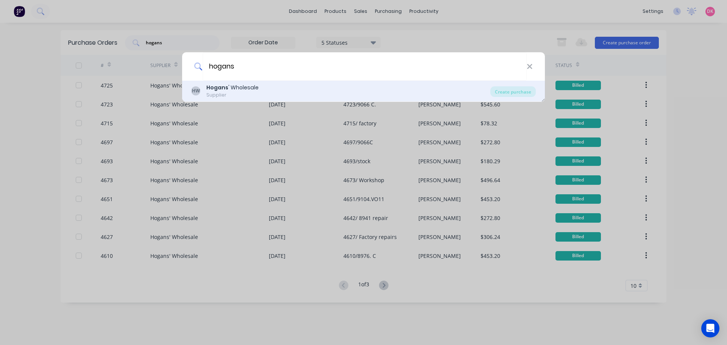
type input "hogans"
click at [253, 97] on div "Supplier" at bounding box center [232, 95] width 52 height 7
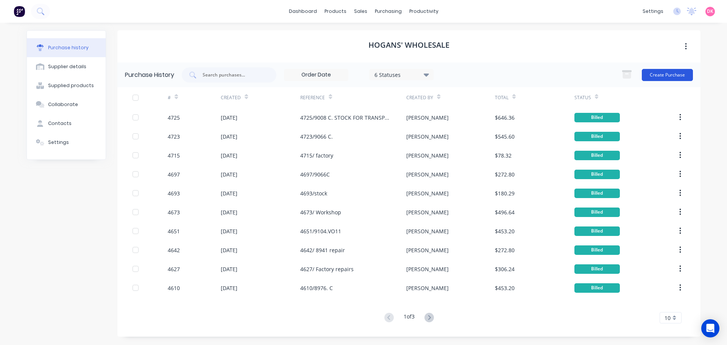
click at [663, 76] on button "Create Purchase" at bounding box center [667, 75] width 51 height 12
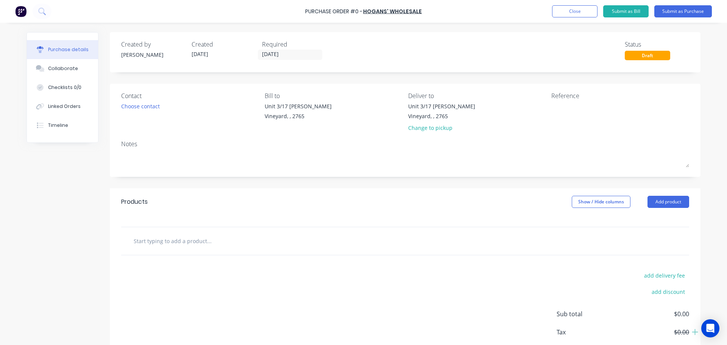
click at [136, 95] on div "Contact" at bounding box center [190, 95] width 138 height 9
click at [139, 110] on div "Choose contact" at bounding box center [140, 106] width 39 height 8
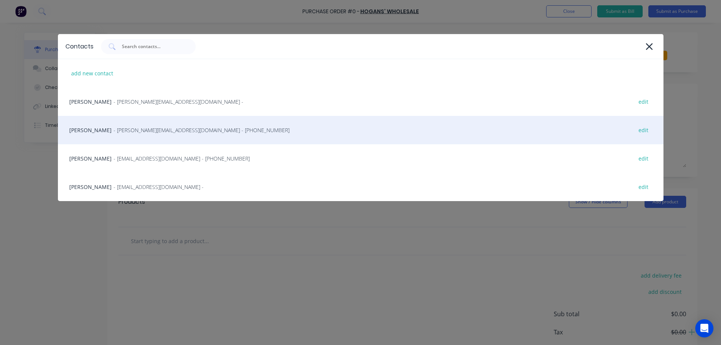
click at [137, 130] on span "- helen@hoganswholesale.com.au - (02) 9756 5913" at bounding box center [202, 130] width 176 height 8
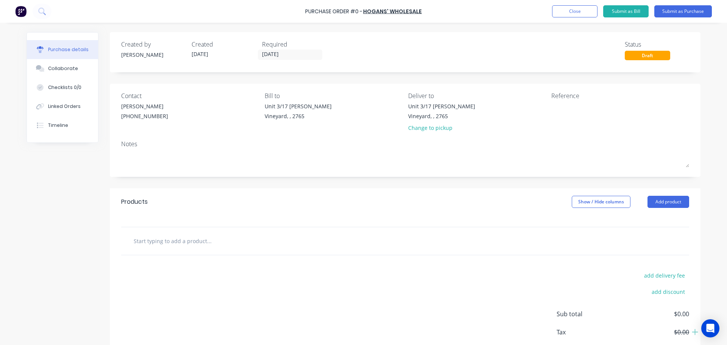
click at [167, 243] on input "text" at bounding box center [208, 240] width 151 height 15
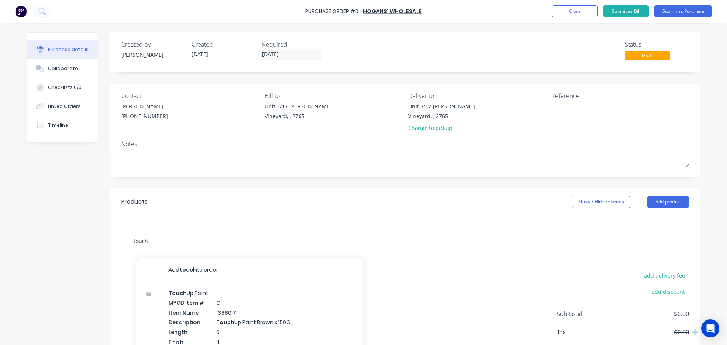
type input "touch"
click at [76, 212] on div "Created by Dee Created 03/10/25 Required 03/10/25 Status Draft Contact Helen (0…" at bounding box center [363, 205] width 674 height 347
click at [174, 239] on input "touch" at bounding box center [208, 240] width 151 height 15
drag, startPoint x: 174, startPoint y: 239, endPoint x: 117, endPoint y: 244, distance: 57.4
click at [117, 244] on div "touch Add touch to order Touch Up Paint MYOB Item # C Item Name 1388017 Descrip…" at bounding box center [405, 241] width 590 height 28
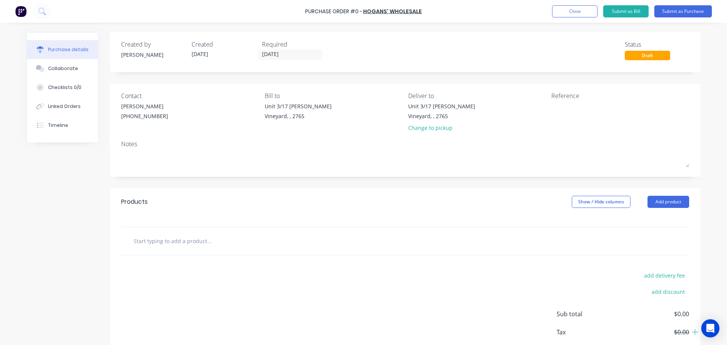
click at [168, 249] on div at bounding box center [405, 241] width 568 height 28
click at [166, 238] on input "text" at bounding box center [208, 240] width 151 height 15
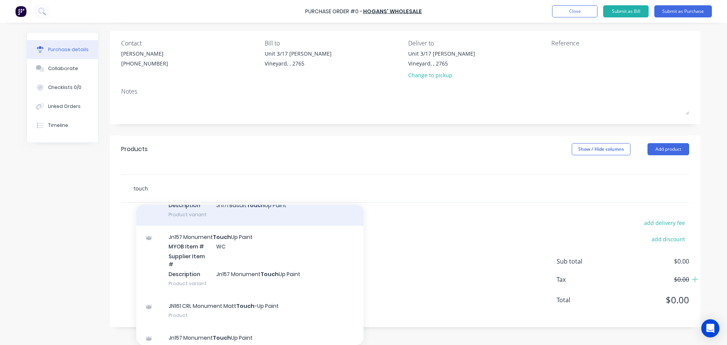
scroll to position [1628, 0]
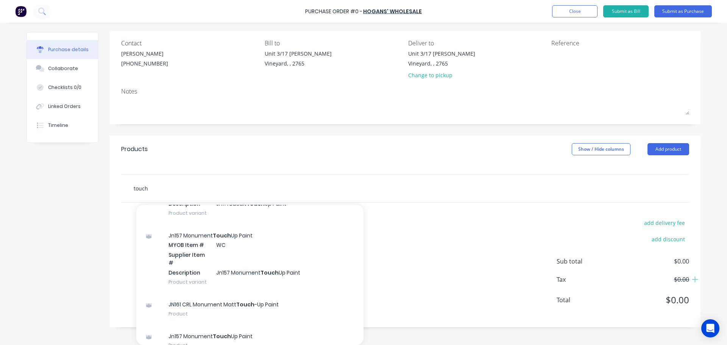
type input "touch"
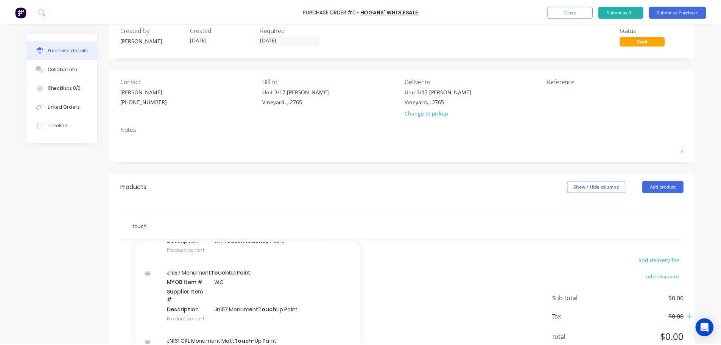
scroll to position [0, 0]
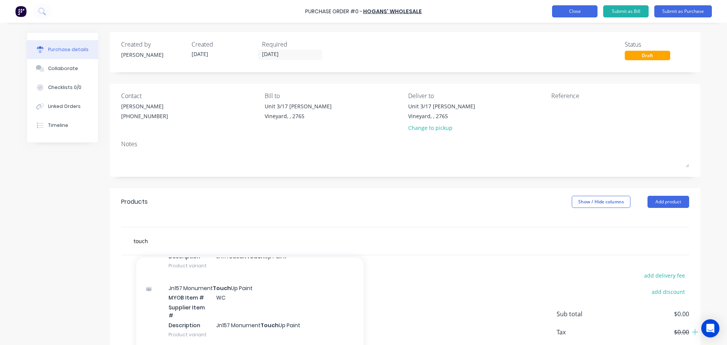
click at [573, 13] on button "Close" at bounding box center [574, 11] width 45 height 12
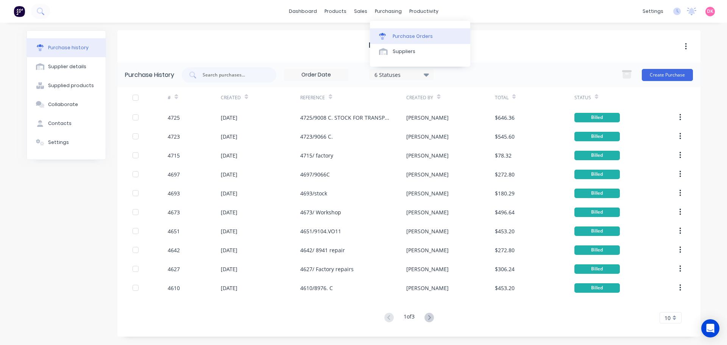
click at [403, 40] on link "Purchase Orders" at bounding box center [420, 35] width 100 height 15
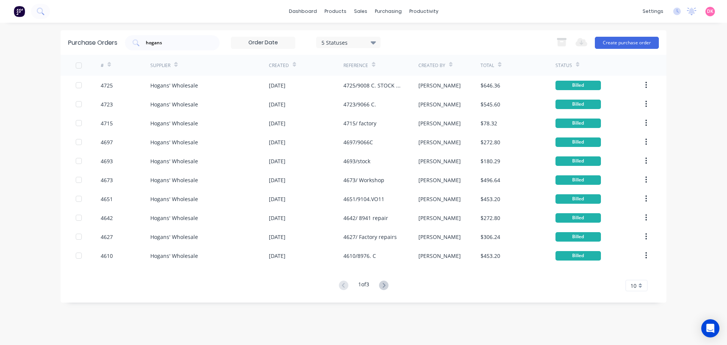
drag, startPoint x: 169, startPoint y: 44, endPoint x: 102, endPoint y: 51, distance: 67.4
click at [102, 51] on div "Purchase Orders hogans 5 Statuses 5 Statuses Export to Excel (XLSX) Create purc…" at bounding box center [364, 42] width 606 height 25
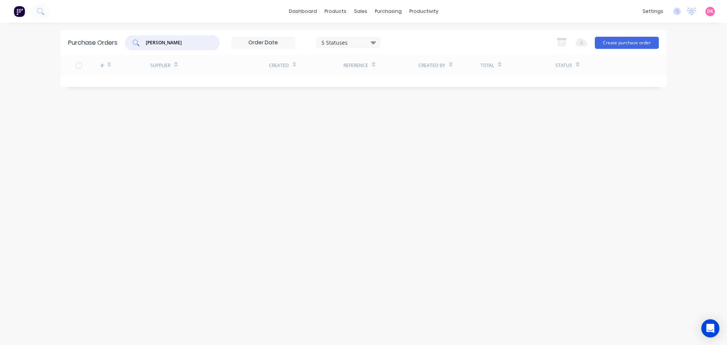
drag, startPoint x: 171, startPoint y: 41, endPoint x: 119, endPoint y: 49, distance: 52.4
click at [119, 49] on div "Purchase Orders cr lau 5 Statuses 5 Statuses Export to Excel (XLSX) Create purc…" at bounding box center [364, 42] width 606 height 25
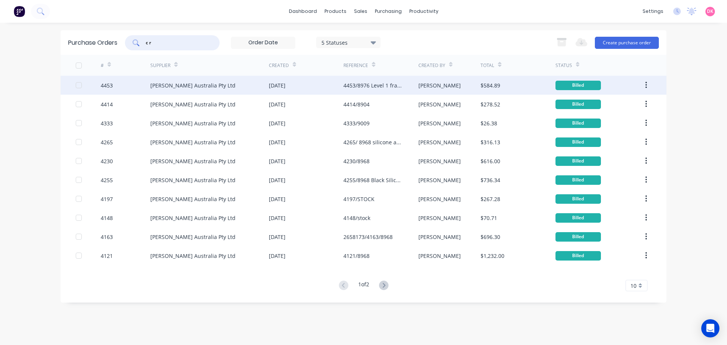
type input "c r"
click at [223, 82] on div "[PERSON_NAME] Australia Pty Ltd" at bounding box center [192, 85] width 85 height 8
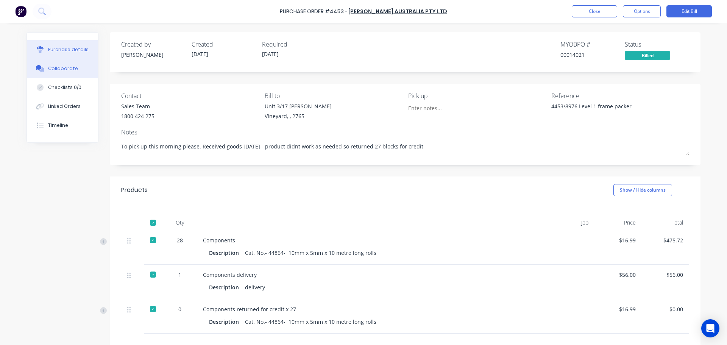
click at [60, 64] on button "Collaborate" at bounding box center [62, 68] width 71 height 19
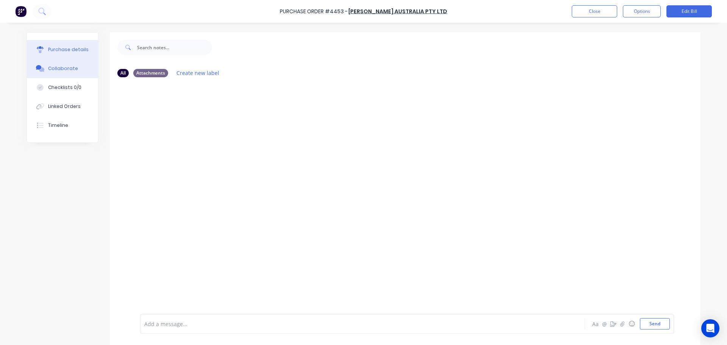
click at [79, 47] on div "Purchase details" at bounding box center [68, 49] width 41 height 7
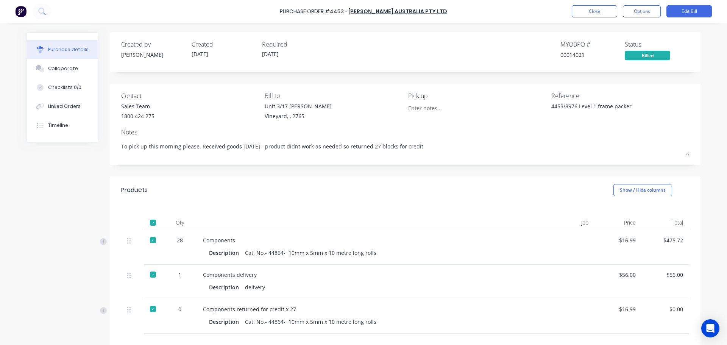
click at [590, 5] on div "Purchase Order #4453 - C R Laurence Australia Pty Ltd Close Options Edit Bill" at bounding box center [363, 11] width 727 height 23
click at [592, 10] on button "Close" at bounding box center [594, 11] width 45 height 12
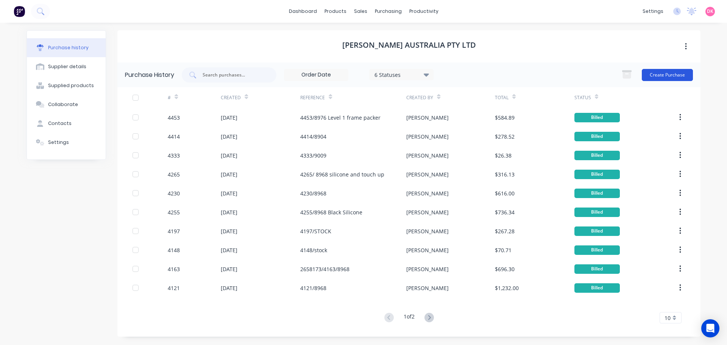
click at [670, 78] on button "Create Purchase" at bounding box center [667, 75] width 51 height 12
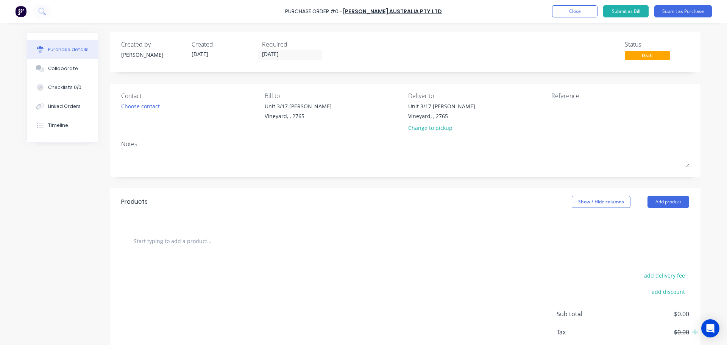
click at [145, 119] on div "Contact Choose contact" at bounding box center [190, 113] width 138 height 44
click at [145, 104] on div "Choose contact" at bounding box center [140, 106] width 39 height 8
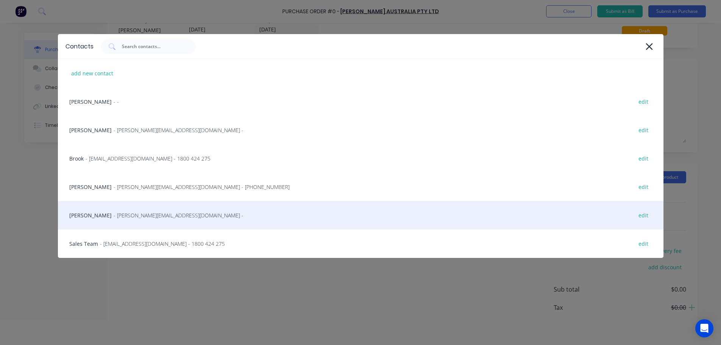
scroll to position [38, 0]
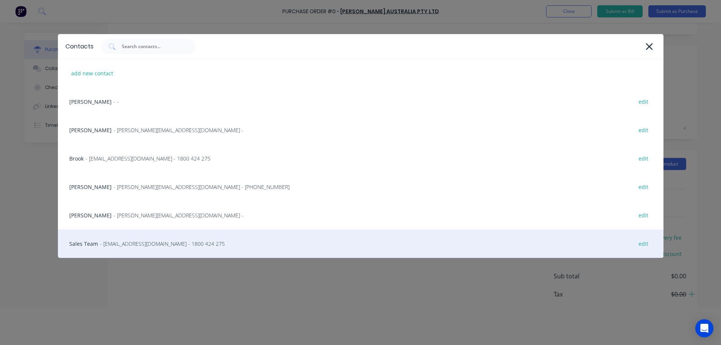
click at [150, 249] on div "Sales Team - crlnsw@crlaurence.com - 1800 424 275 edit" at bounding box center [361, 243] width 606 height 28
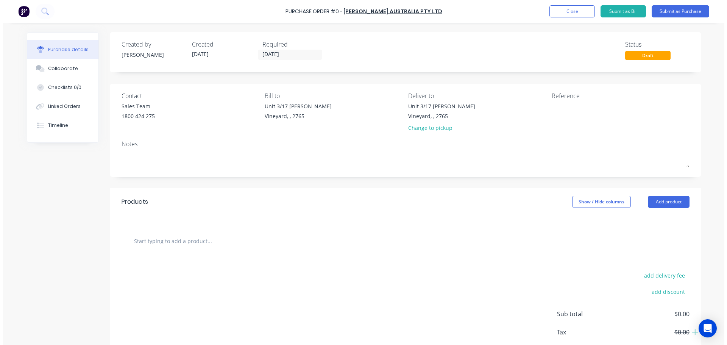
scroll to position [0, 0]
click at [418, 132] on div "Change to pickup" at bounding box center [441, 128] width 67 height 8
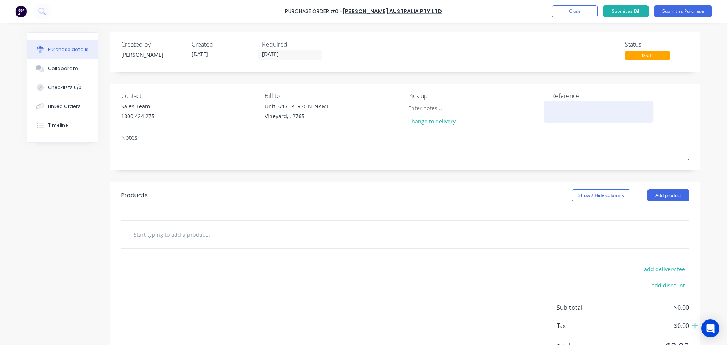
click at [565, 105] on textarea at bounding box center [598, 110] width 95 height 17
click at [560, 111] on textarea at bounding box center [598, 110] width 95 height 17
type textarea "T"
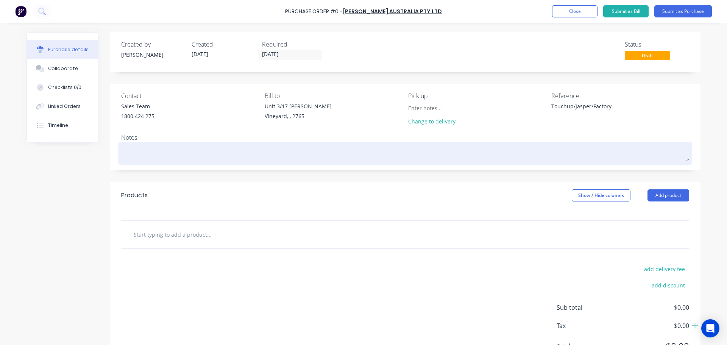
type textarea "Touchup/Jasper/Factory"
click at [122, 154] on textarea at bounding box center [405, 152] width 568 height 17
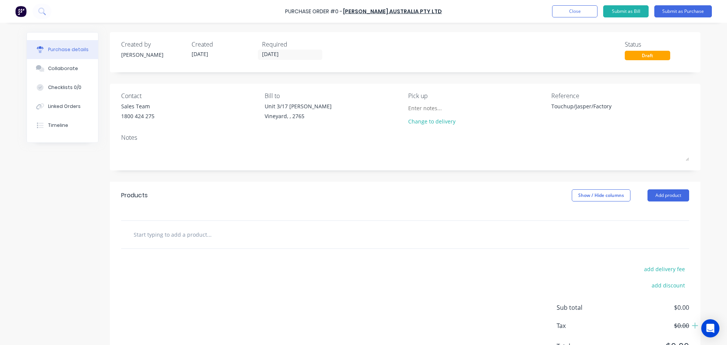
click at [171, 236] on input "text" at bounding box center [208, 234] width 151 height 15
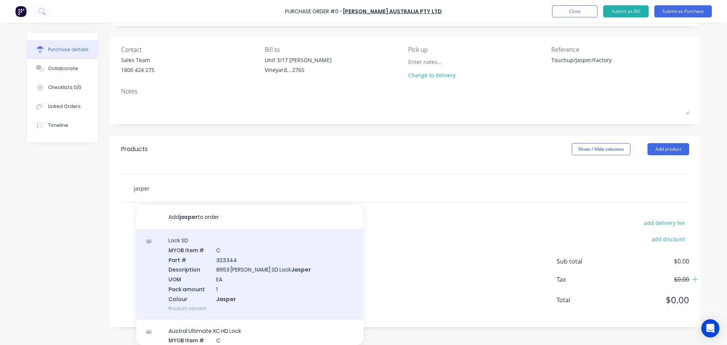
scroll to position [114, 0]
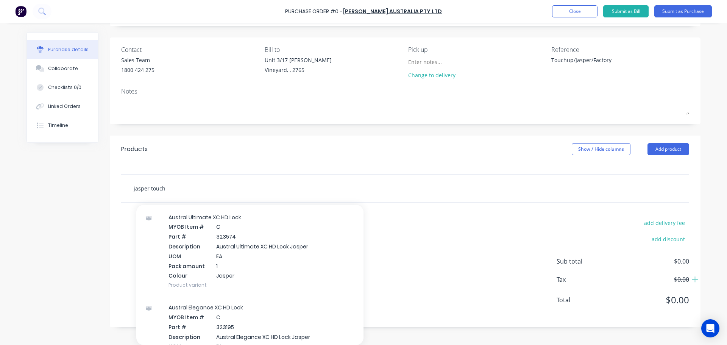
type input "jasper touch u"
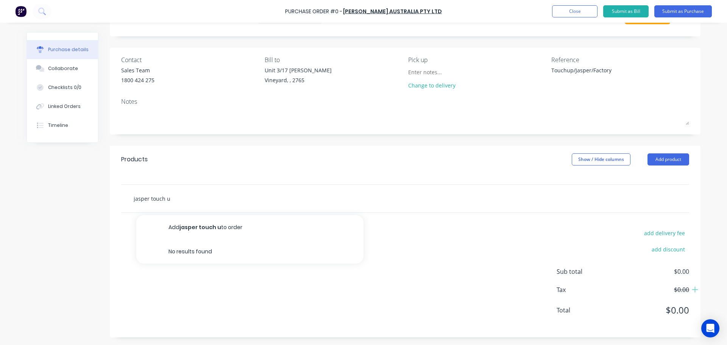
drag, startPoint x: 181, startPoint y: 197, endPoint x: 84, endPoint y: 203, distance: 97.1
click at [84, 203] on div "Created by Dee Created 03/10/25 Required 03/10/25 Status Draft Contact Sales Te…" at bounding box center [363, 166] width 674 height 341
click at [582, 9] on button "Close" at bounding box center [574, 11] width 45 height 12
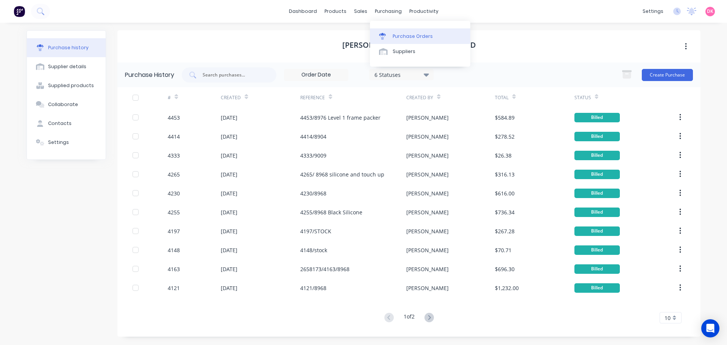
click at [401, 39] on div "Purchase Orders" at bounding box center [413, 36] width 40 height 7
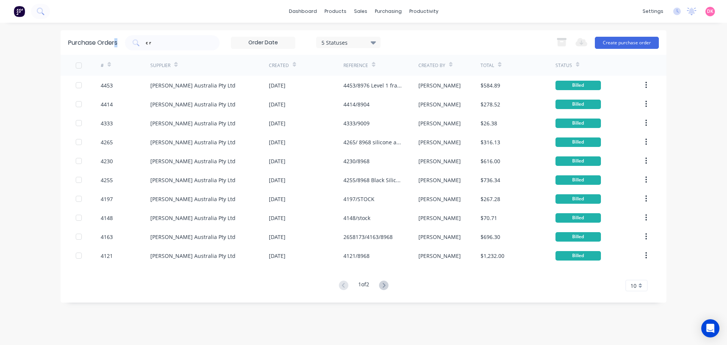
drag, startPoint x: 134, startPoint y: 47, endPoint x: 116, endPoint y: 47, distance: 18.2
click at [116, 47] on div "Purchase Orders c r 5 Statuses 5 Statuses Export to Excel (XLSX) Create purchas…" at bounding box center [364, 42] width 606 height 25
drag, startPoint x: 158, startPoint y: 40, endPoint x: 140, endPoint y: 42, distance: 18.3
click at [140, 42] on div "c r" at bounding box center [172, 42] width 95 height 15
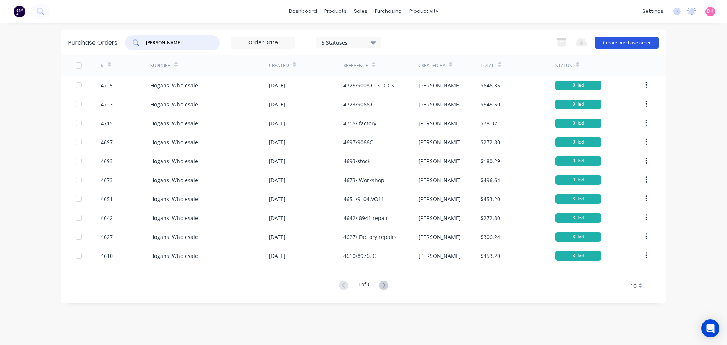
type input "[PERSON_NAME]"
click at [645, 37] on button "Create purchase order" at bounding box center [627, 43] width 64 height 12
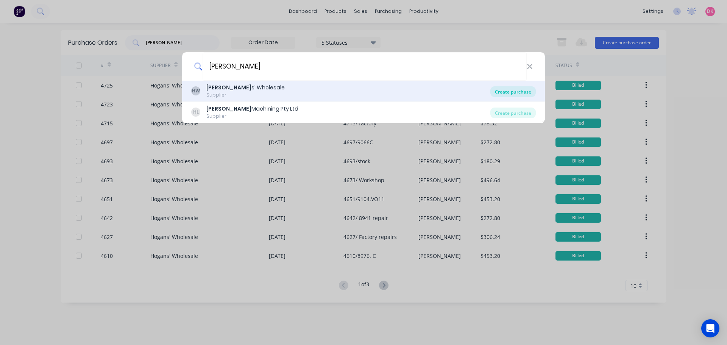
type input "[PERSON_NAME]"
click at [506, 96] on div "Create purchase" at bounding box center [512, 91] width 45 height 11
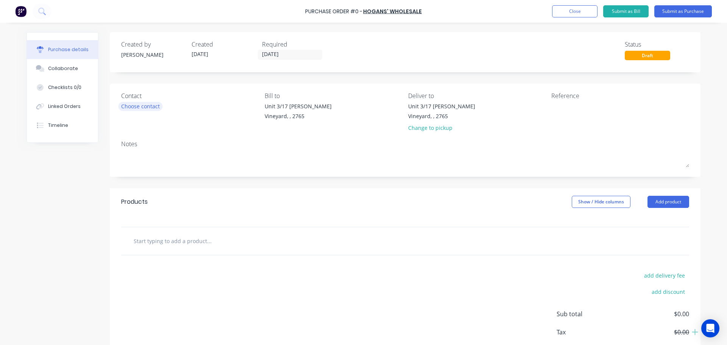
click at [149, 109] on div "Choose contact" at bounding box center [140, 106] width 39 height 8
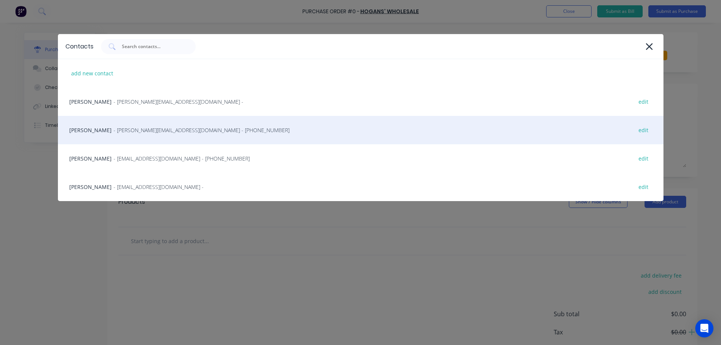
click at [134, 132] on span "- helen@hoganswholesale.com.au - (02) 9756 5913" at bounding box center [202, 130] width 176 height 8
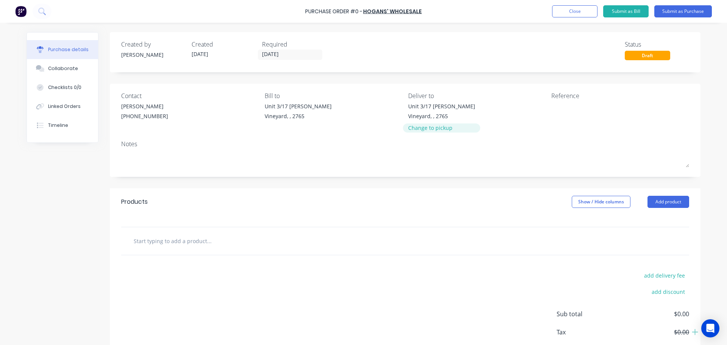
click at [433, 126] on div "Change to pickup" at bounding box center [441, 128] width 67 height 8
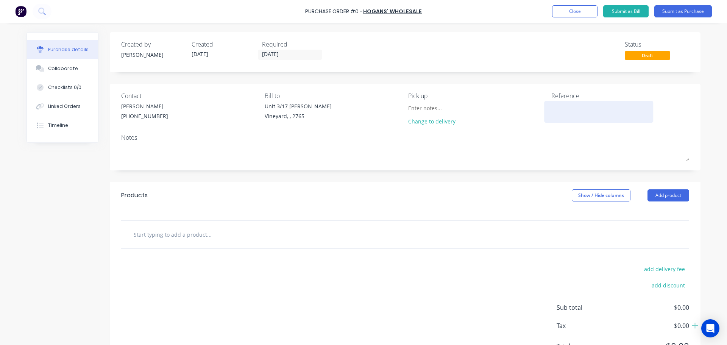
click at [556, 108] on textarea at bounding box center [598, 110] width 95 height 17
click at [566, 111] on textarea "TouchUp/Jasper" at bounding box center [598, 110] width 95 height 17
click at [592, 109] on textarea "Touchup/Jasper" at bounding box center [598, 110] width 95 height 17
type textarea "Touchup/Jasper/Factory"
click at [231, 242] on div at bounding box center [405, 235] width 568 height 28
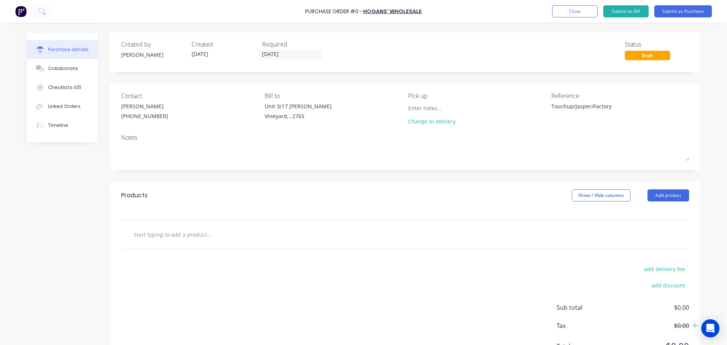
click at [189, 237] on input "text" at bounding box center [208, 234] width 151 height 15
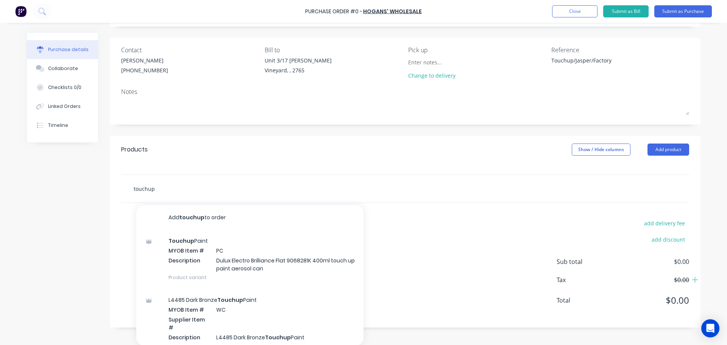
scroll to position [46, 0]
drag, startPoint x: 156, startPoint y: 182, endPoint x: 126, endPoint y: 189, distance: 30.9
click at [127, 189] on div "touchup Add touchup to order Touchup Paint MYOB Item # PC Description Dulux Ele…" at bounding box center [240, 188] width 227 height 15
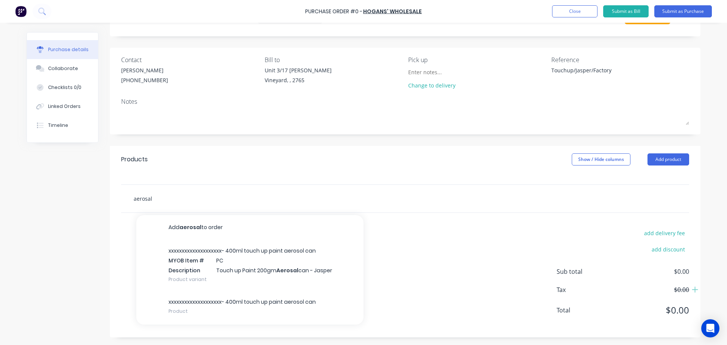
scroll to position [36, 0]
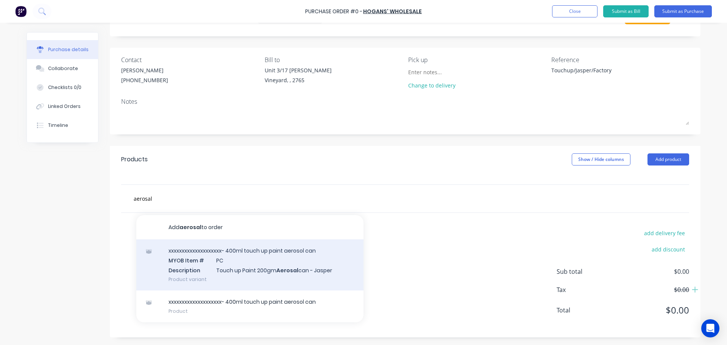
click at [219, 276] on div "xxxxxxxxxxxxxxxxxxxx- 400ml touch up paint aerosol can MYOB Item # PC Descripti…" at bounding box center [249, 264] width 227 height 51
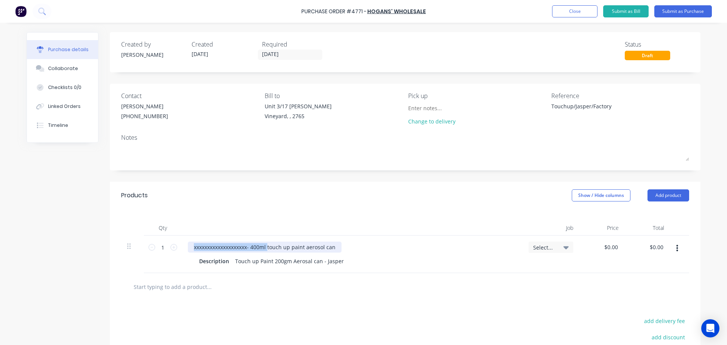
drag, startPoint x: 266, startPoint y: 247, endPoint x: 178, endPoint y: 244, distance: 87.5
click at [178, 244] on div "1 1 xxxxxxxxxxxxxxxxxxxx- 400ml touch up paint aerosol can Description Touch up…" at bounding box center [405, 253] width 568 height 37
click at [260, 248] on div "Touch up paint aerosol can" at bounding box center [228, 246] width 81 height 11
click at [602, 240] on div "$0.00 $0.00" at bounding box center [601, 253] width 45 height 37
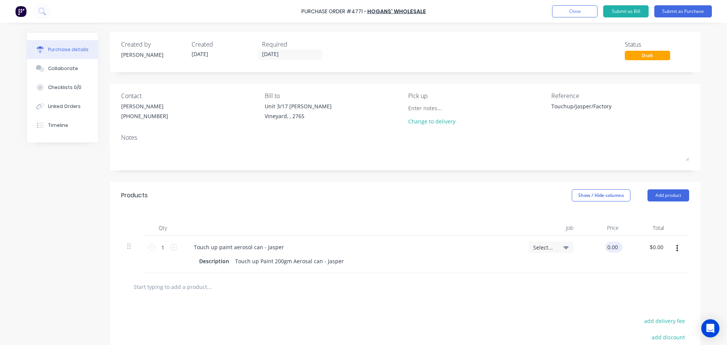
click at [605, 248] on input "0.00" at bounding box center [612, 246] width 14 height 11
click at [171, 250] on icon at bounding box center [173, 247] width 7 height 7
click at [436, 300] on div at bounding box center [405, 287] width 568 height 28
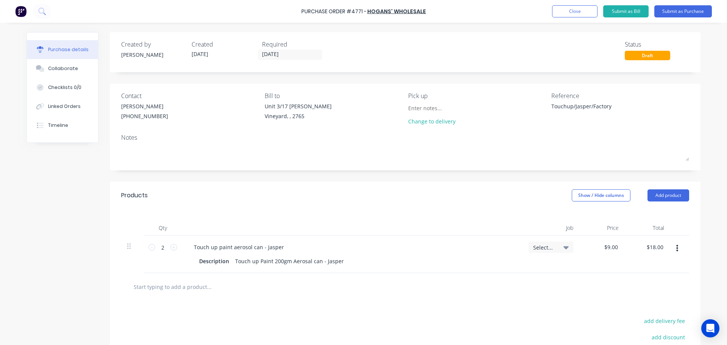
click at [240, 290] on input "text" at bounding box center [208, 286] width 151 height 15
drag, startPoint x: 541, startPoint y: 117, endPoint x: 556, endPoint y: 122, distance: 16.0
click at [556, 122] on div "Contact Helen (02) 9756 5913 Bill to Unit 3/17 Rob Pl Vineyard, , 2765 Pick up …" at bounding box center [405, 110] width 568 height 38
click at [551, 105] on textarea "Touchup/Jasper/Factory" at bounding box center [598, 110] width 95 height 17
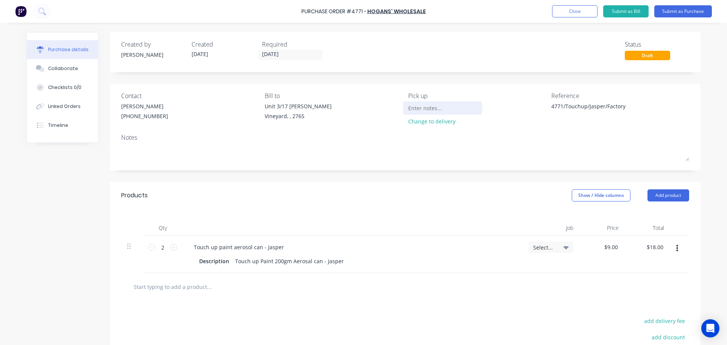
click at [416, 110] on input at bounding box center [442, 107] width 69 height 11
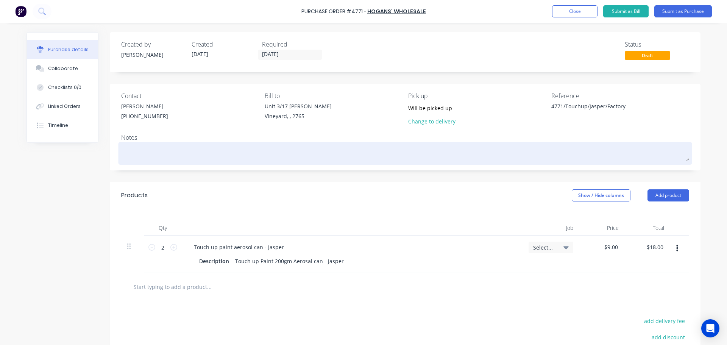
click at [173, 156] on textarea at bounding box center [405, 152] width 568 height 17
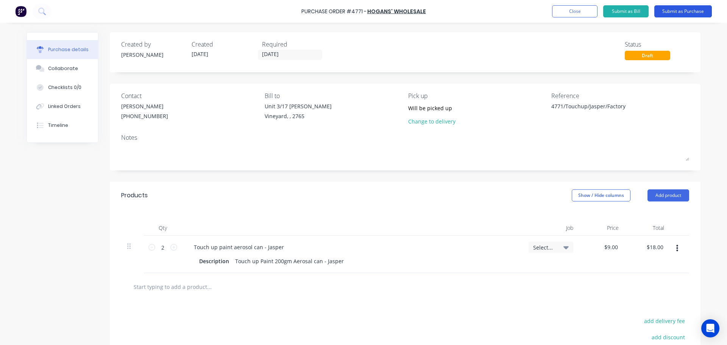
click at [690, 8] on button "Submit as Purchase" at bounding box center [683, 11] width 58 height 12
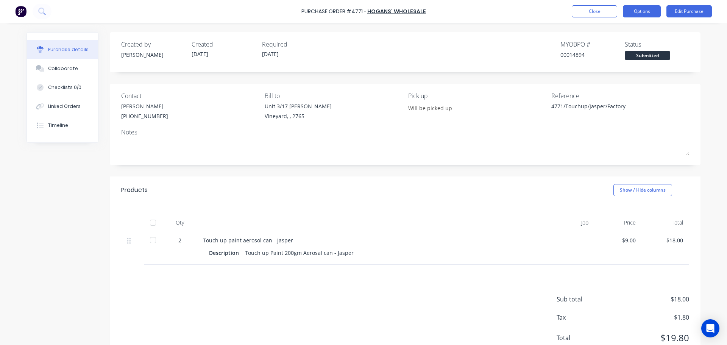
click at [647, 7] on button "Options" at bounding box center [642, 11] width 38 height 12
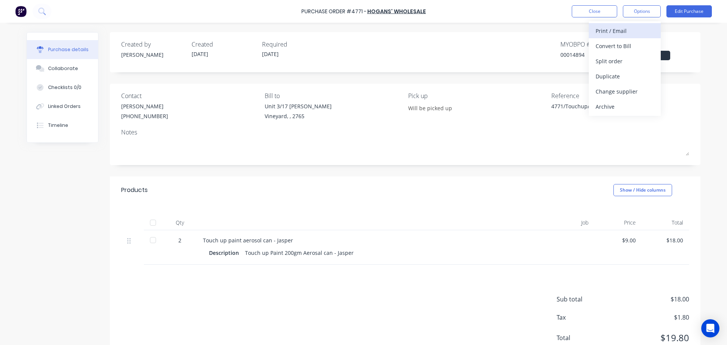
click at [631, 30] on div "Print / Email" at bounding box center [624, 30] width 58 height 11
click at [628, 43] on div "With pricing" at bounding box center [624, 46] width 58 height 11
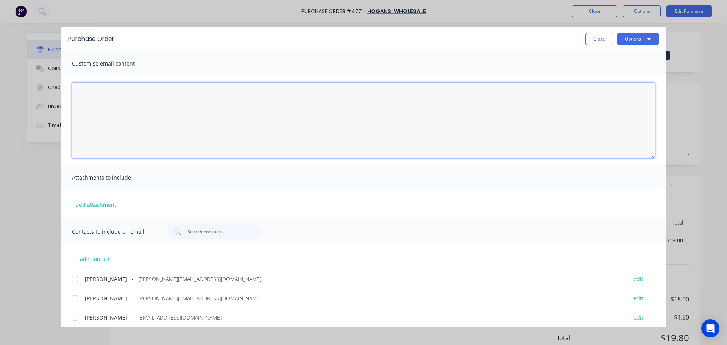
click at [146, 121] on textarea "[DATE]" at bounding box center [363, 121] width 583 height 76
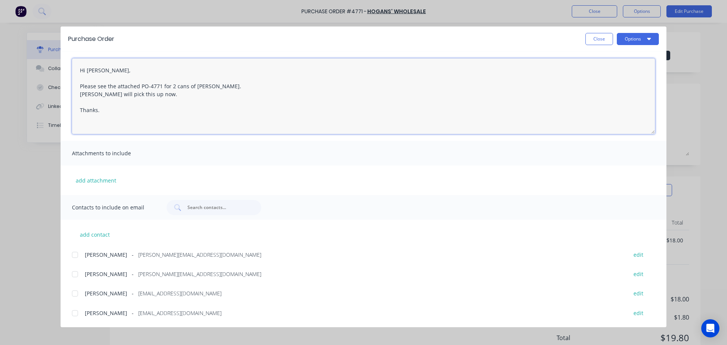
click at [74, 252] on div at bounding box center [74, 254] width 15 height 15
click at [73, 273] on div at bounding box center [74, 273] width 15 height 15
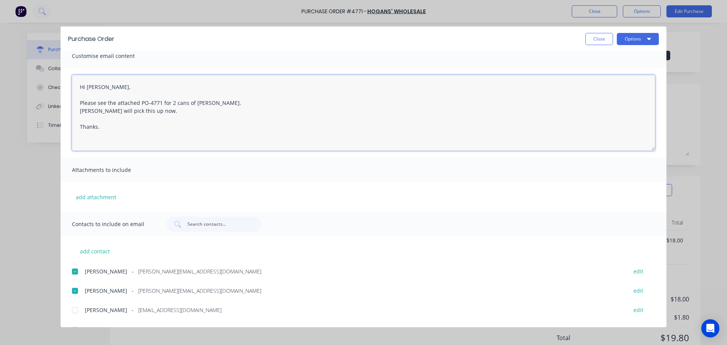
scroll to position [0, 0]
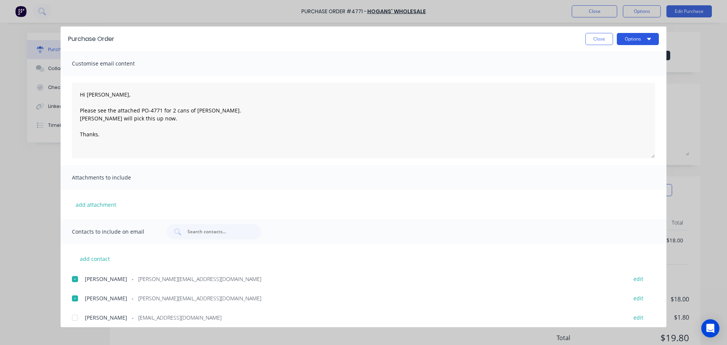
click at [642, 42] on button "Options" at bounding box center [638, 39] width 42 height 12
click at [628, 85] on div "Email" at bounding box center [623, 88] width 58 height 11
click at [640, 42] on button "Options" at bounding box center [638, 39] width 42 height 12
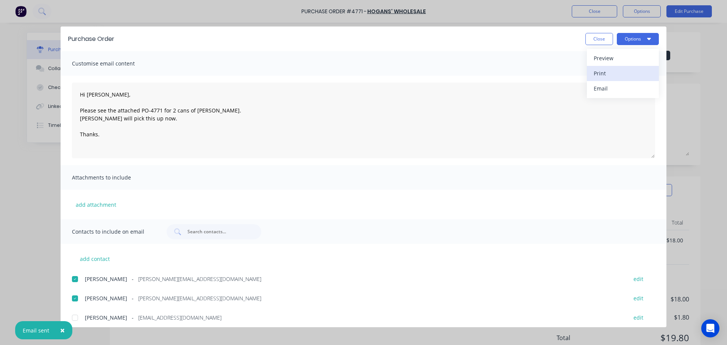
click at [630, 71] on div "Print" at bounding box center [623, 73] width 58 height 11
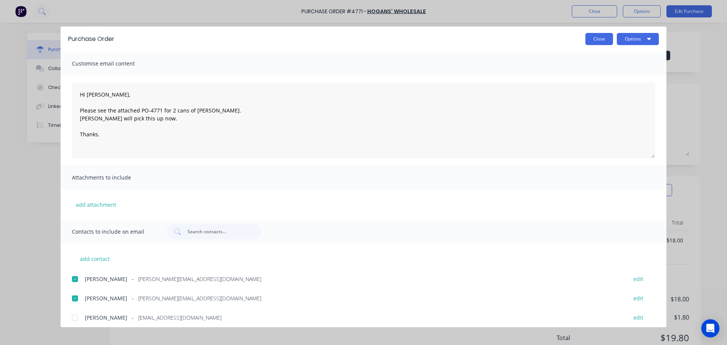
click at [593, 38] on button "Close" at bounding box center [599, 39] width 28 height 12
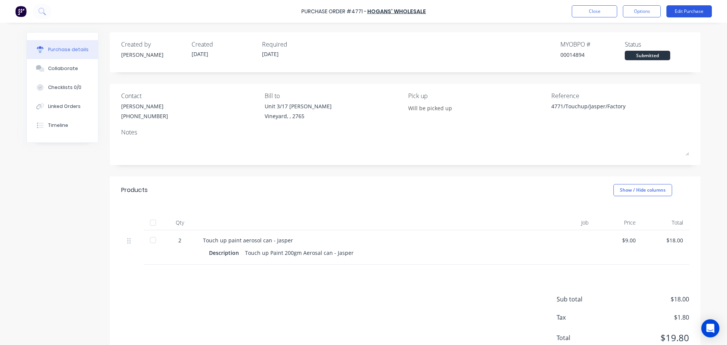
click at [686, 9] on button "Edit Purchase" at bounding box center [688, 11] width 45 height 12
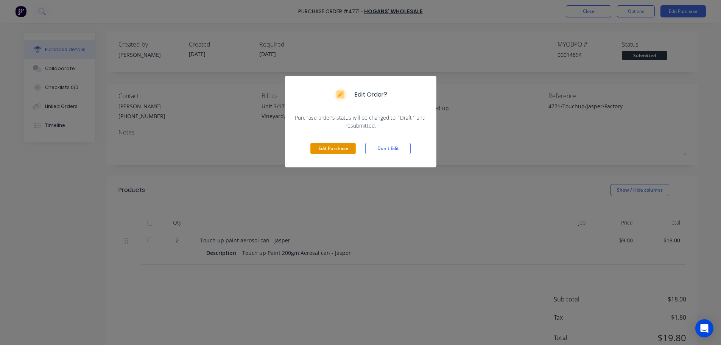
click at [343, 151] on button "Edit Purchase" at bounding box center [332, 148] width 45 height 11
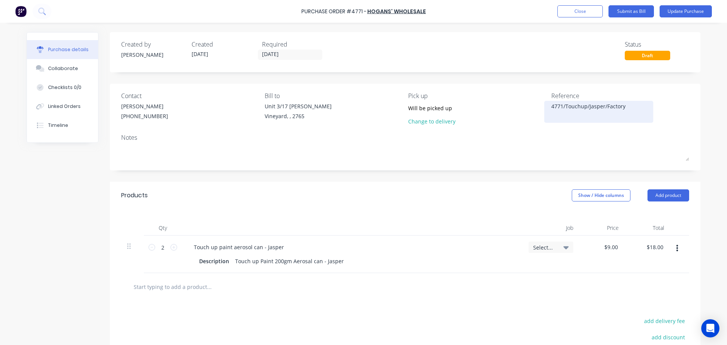
click at [563, 106] on textarea "4771/Touchup/Jasper/Factory" at bounding box center [598, 110] width 95 height 17
click at [687, 9] on button "Update Purchase" at bounding box center [685, 11] width 52 height 12
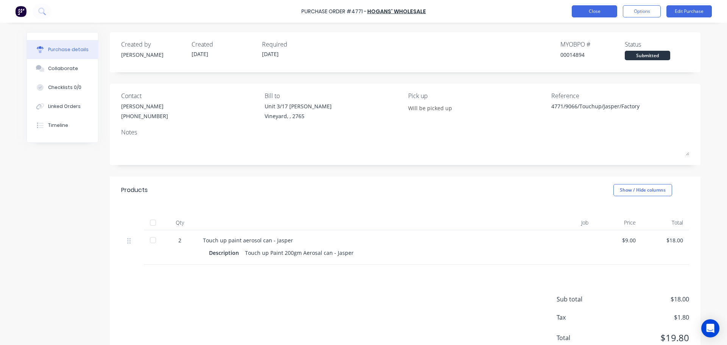
click at [597, 13] on button "Close" at bounding box center [594, 11] width 45 height 12
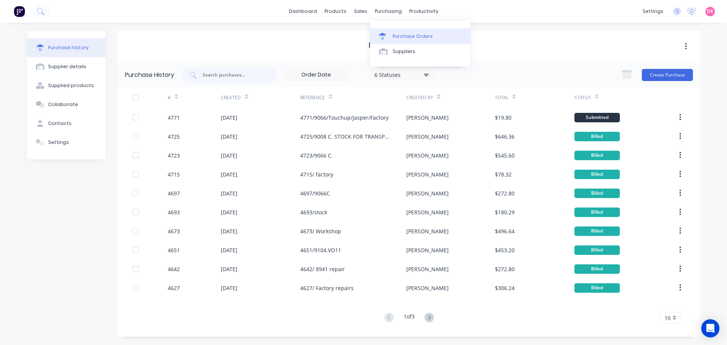
click at [397, 40] on link "Purchase Orders" at bounding box center [420, 35] width 100 height 15
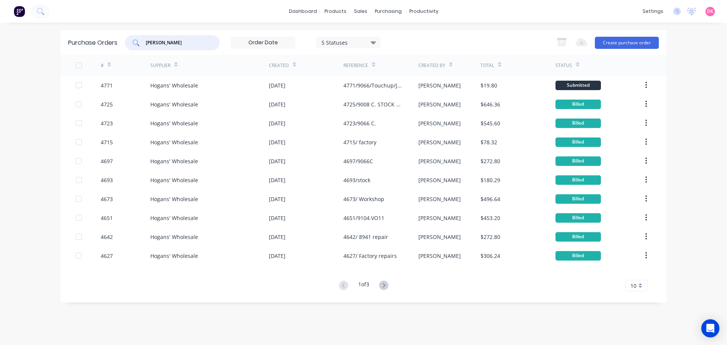
drag, startPoint x: 193, startPoint y: 44, endPoint x: 68, endPoint y: 53, distance: 126.1
click at [68, 53] on div "Purchase Orders hogan 5 Statuses 5 Statuses Export to Excel (XLSX) Create purch…" at bounding box center [364, 42] width 606 height 25
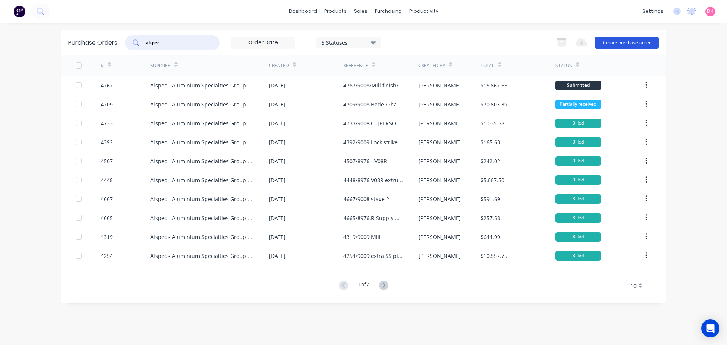
click at [642, 41] on button "Create purchase order" at bounding box center [627, 43] width 64 height 12
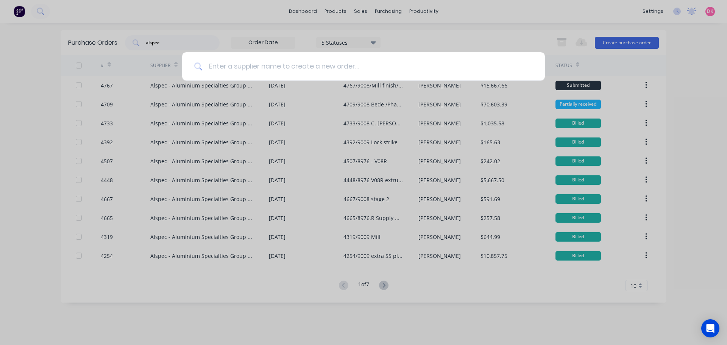
click at [383, 74] on input at bounding box center [368, 66] width 330 height 28
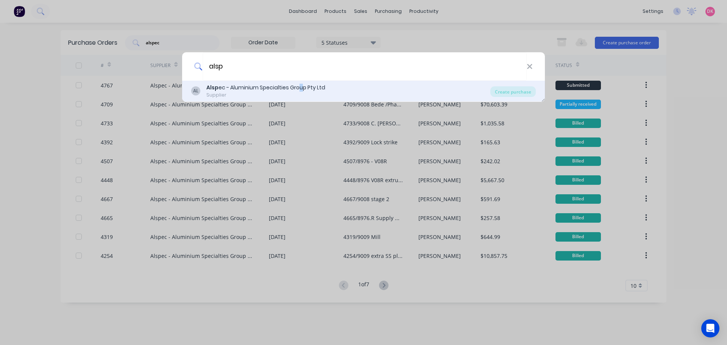
click at [300, 86] on div "Alsp ec - Aluminium Specialties Group Pty Ltd" at bounding box center [265, 88] width 119 height 8
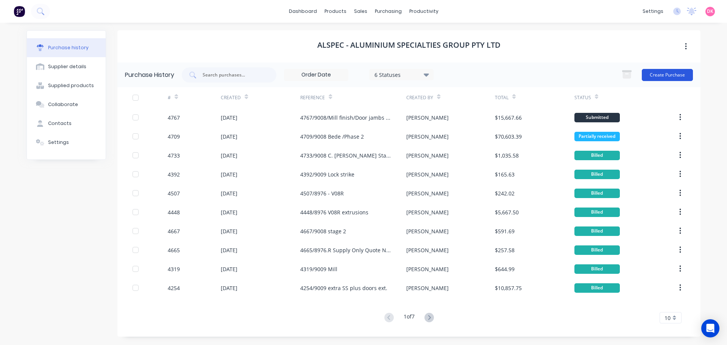
click at [659, 78] on button "Create Purchase" at bounding box center [667, 75] width 51 height 12
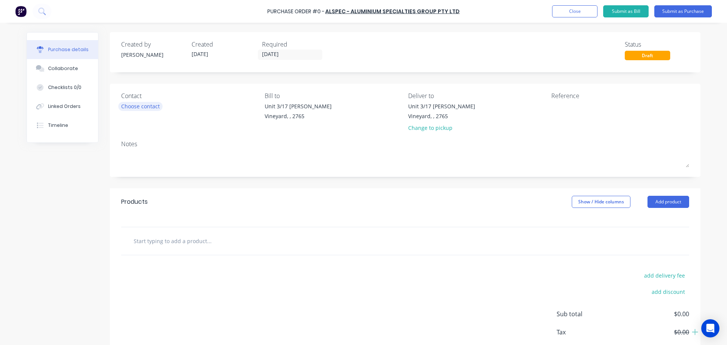
click at [148, 107] on div "Choose contact" at bounding box center [140, 106] width 39 height 8
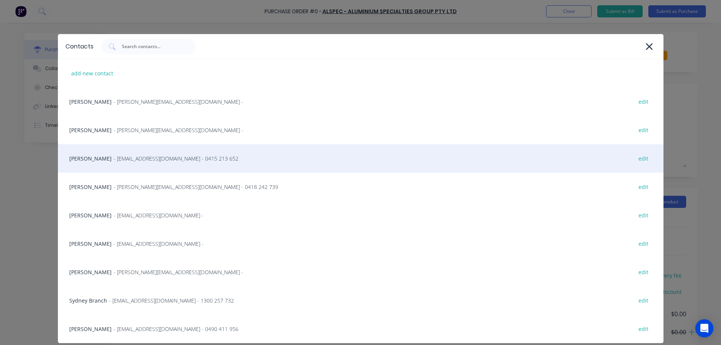
click at [130, 155] on span "- cburton@alspec.com.au - 0415 213 652" at bounding box center [176, 158] width 125 height 8
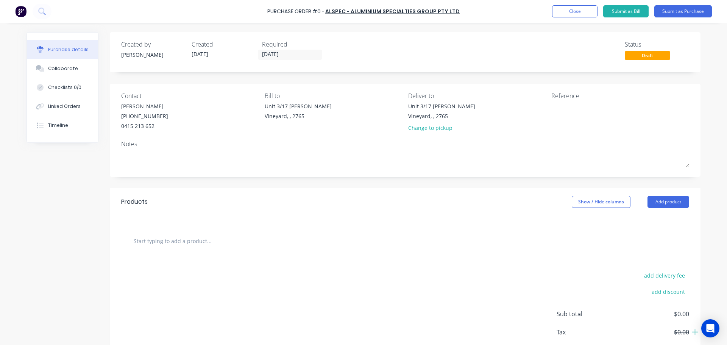
click at [417, 129] on div "Change to pickup" at bounding box center [441, 128] width 67 height 8
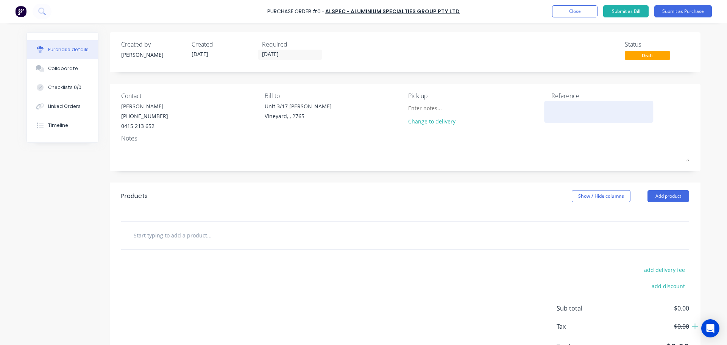
click at [565, 116] on textarea at bounding box center [598, 110] width 95 height 17
click at [184, 243] on div at bounding box center [405, 235] width 568 height 28
click at [183, 240] on input "text" at bounding box center [208, 234] width 151 height 15
click at [164, 230] on input "text" at bounding box center [208, 234] width 151 height 15
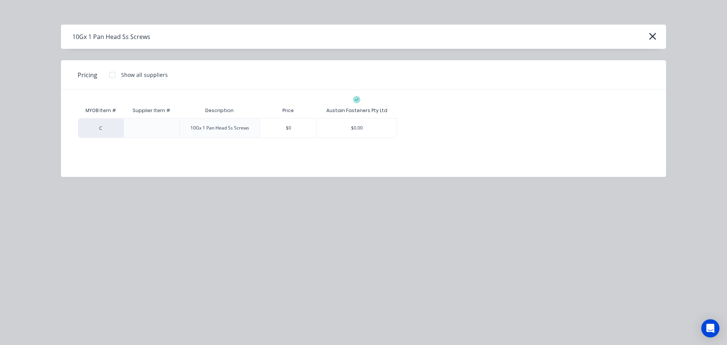
click at [658, 37] on div "10Gx 1 Pan Head Ss Screws" at bounding box center [363, 37] width 605 height 24
click at [654, 37] on icon "button" at bounding box center [652, 36] width 8 height 11
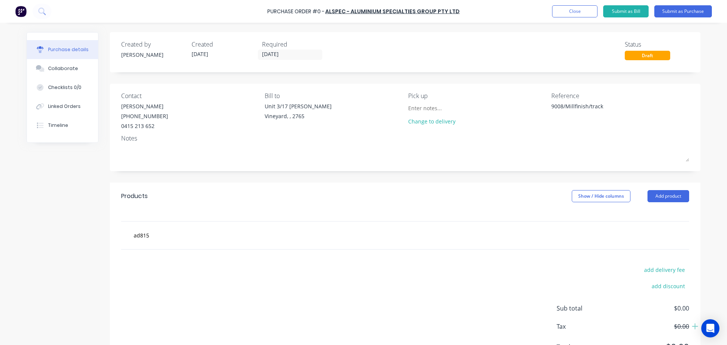
click at [183, 244] on div "ad815" at bounding box center [405, 235] width 568 height 28
click at [170, 236] on input "ad815" at bounding box center [208, 234] width 151 height 15
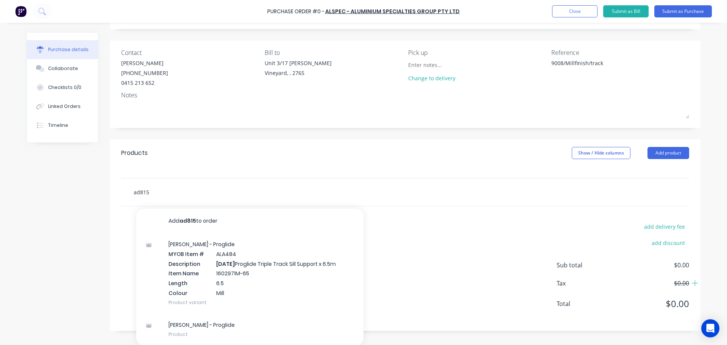
scroll to position [44, 0]
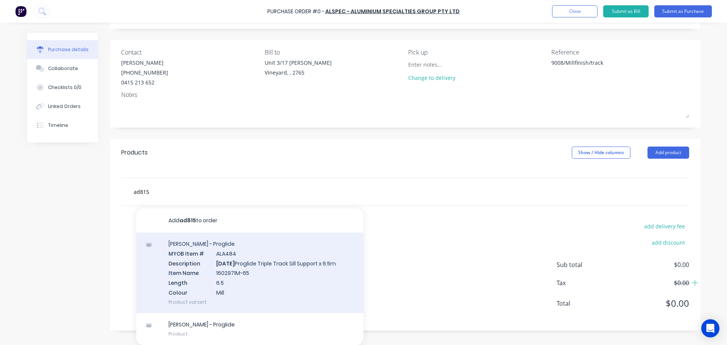
click at [248, 280] on div "Sills - Proglide MYOB Item # ALA484 Description AD815 Proglide Triple Track Sil…" at bounding box center [249, 272] width 227 height 81
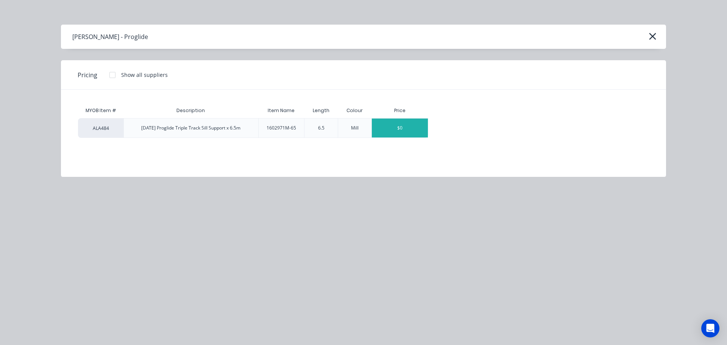
click at [418, 128] on div "$0" at bounding box center [400, 127] width 56 height 19
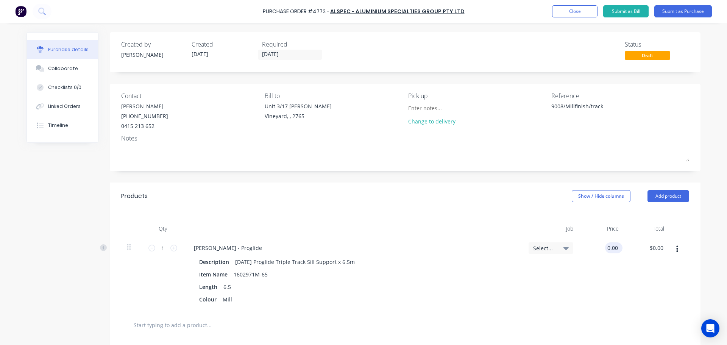
click at [611, 248] on input "0.00" at bounding box center [612, 247] width 14 height 11
click at [314, 213] on div "Qty Job Price Total 1 1 Sills - Proglide Description AD815 Proglide Triple Trac…" at bounding box center [405, 260] width 590 height 101
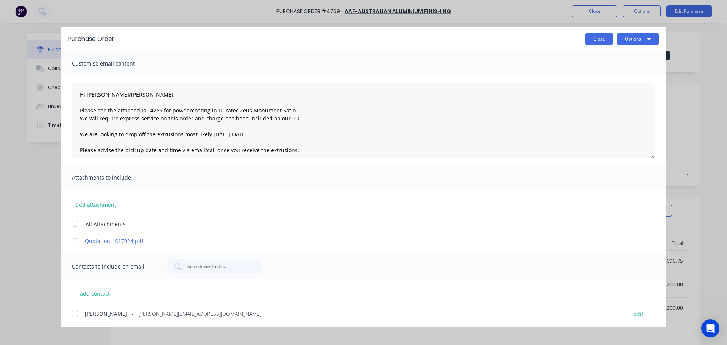
click at [604, 36] on button "Close" at bounding box center [599, 39] width 28 height 12
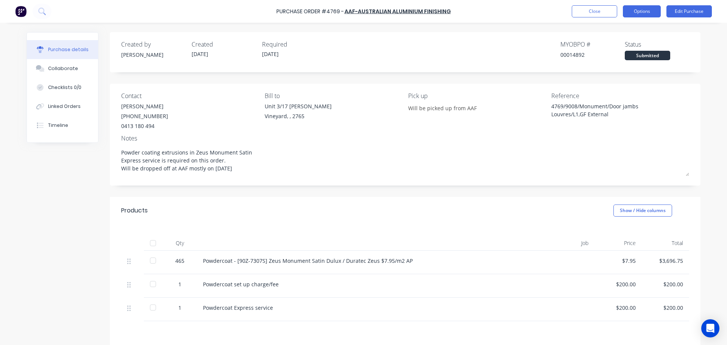
click at [647, 15] on button "Options" at bounding box center [642, 11] width 38 height 12
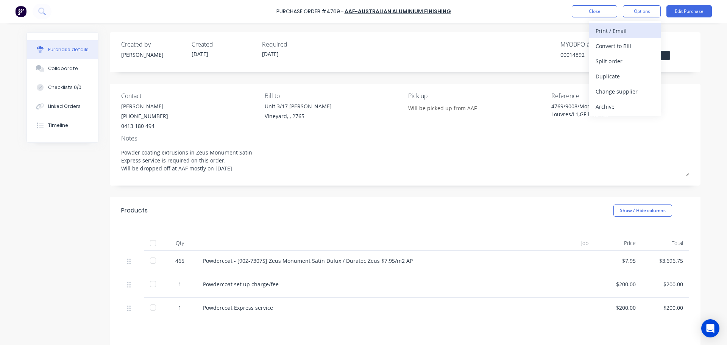
click at [621, 34] on div "Print / Email" at bounding box center [624, 30] width 58 height 11
click at [612, 50] on div "With pricing" at bounding box center [624, 46] width 58 height 11
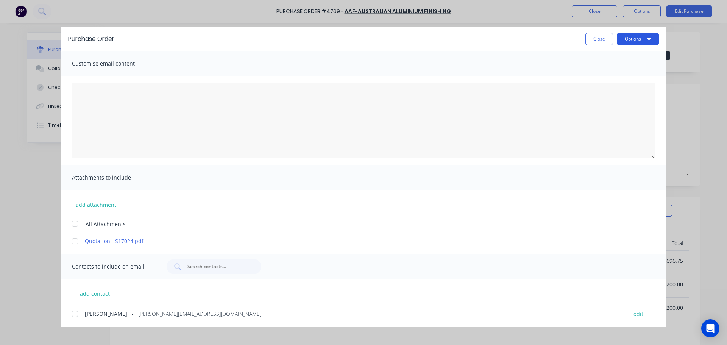
click at [636, 39] on button "Options" at bounding box center [638, 39] width 42 height 12
click at [621, 71] on div "Print" at bounding box center [623, 73] width 58 height 11
click at [594, 40] on button "Close" at bounding box center [599, 39] width 28 height 12
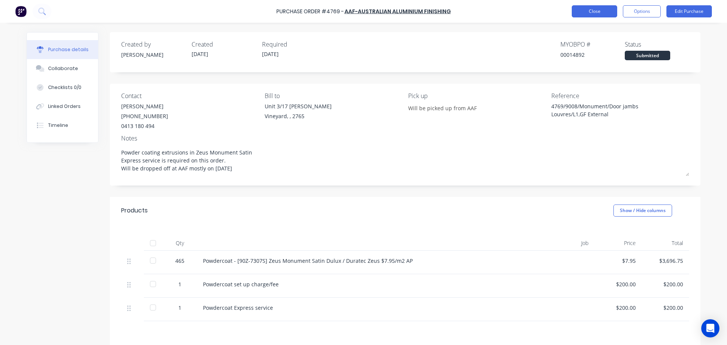
click at [590, 10] on button "Close" at bounding box center [594, 11] width 45 height 12
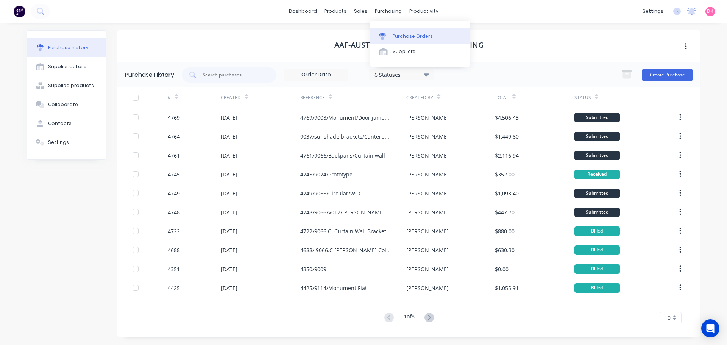
click at [388, 31] on link "Purchase Orders" at bounding box center [420, 35] width 100 height 15
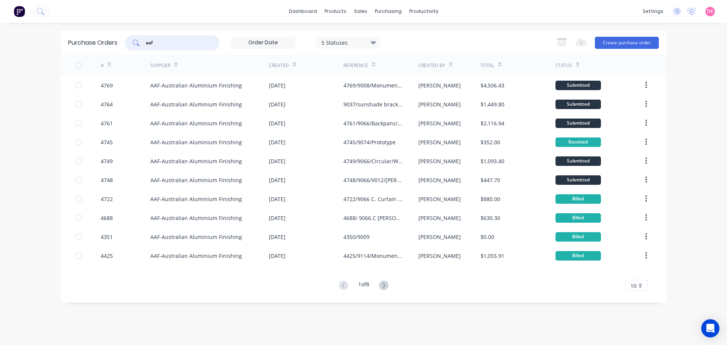
drag, startPoint x: 159, startPoint y: 45, endPoint x: 145, endPoint y: 45, distance: 14.0
click at [145, 45] on div "aaf" at bounding box center [172, 42] width 95 height 15
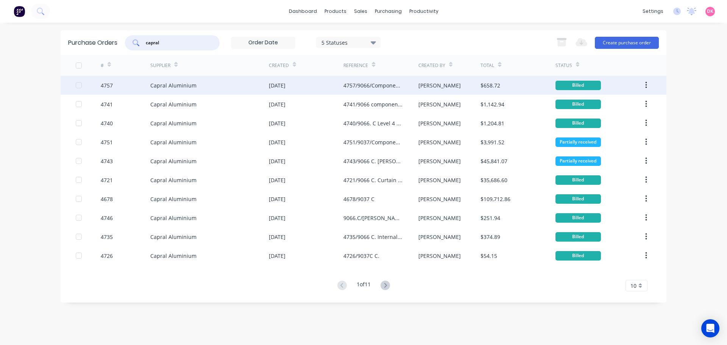
type input "capral"
click at [193, 84] on div "Capral Aluminium" at bounding box center [173, 85] width 46 height 8
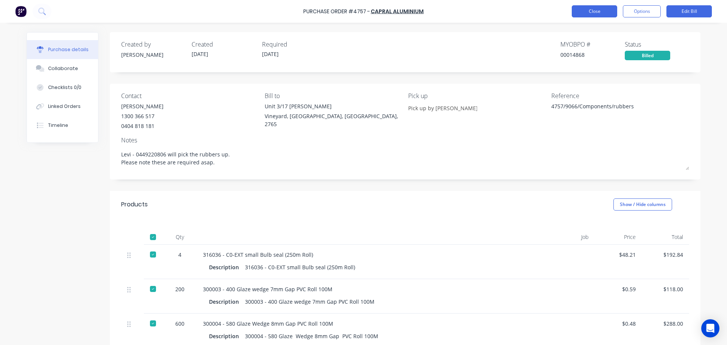
click at [597, 9] on button "Close" at bounding box center [594, 11] width 45 height 12
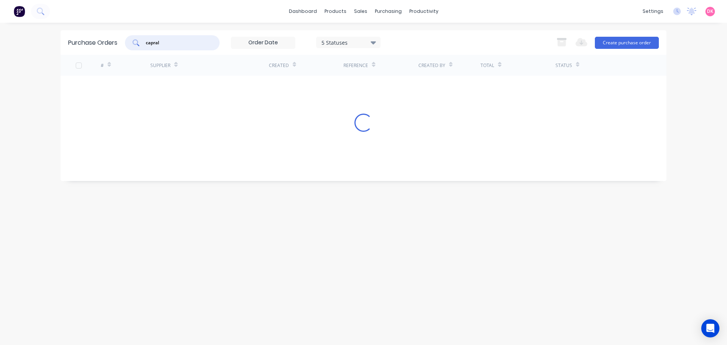
drag, startPoint x: 178, startPoint y: 42, endPoint x: 120, endPoint y: 45, distance: 58.4
click at [120, 45] on div "Purchase Orders capral 5 Statuses 5 Statuses Export to Excel (XLSX) Create purc…" at bounding box center [364, 42] width 606 height 25
type input "315787"
click at [290, 150] on div "Purchase Orders 315787 5 Statuses 5 Statuses Export to Excel (XLSX) Create purc…" at bounding box center [364, 183] width 606 height 307
click at [354, 53] on div "Materials" at bounding box center [356, 51] width 23 height 7
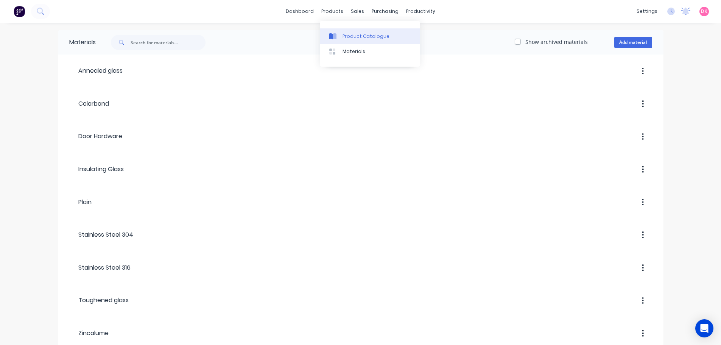
click at [341, 39] on link "Product Catalogue" at bounding box center [370, 35] width 100 height 15
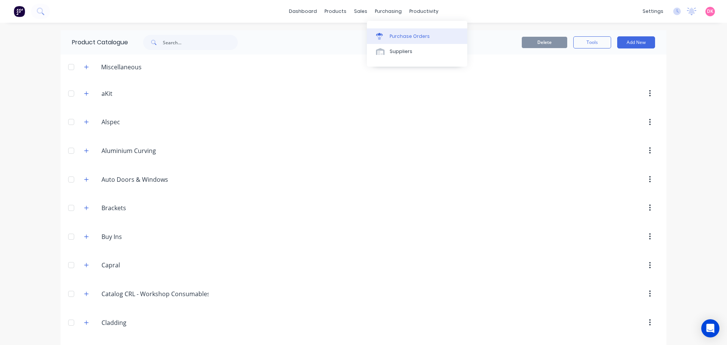
click at [390, 34] on div "Purchase Orders" at bounding box center [409, 36] width 40 height 7
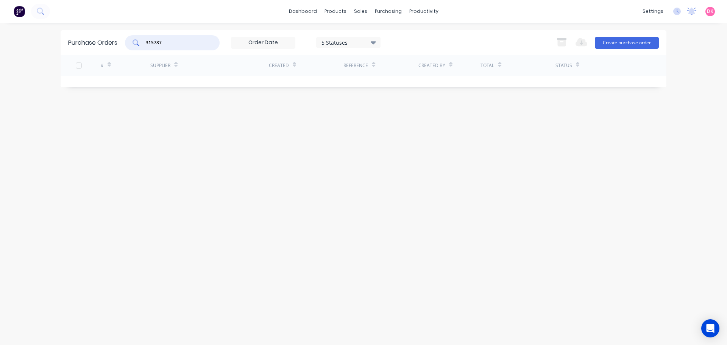
drag, startPoint x: 185, startPoint y: 43, endPoint x: 131, endPoint y: 45, distance: 53.4
click at [131, 45] on div "315787" at bounding box center [172, 42] width 95 height 15
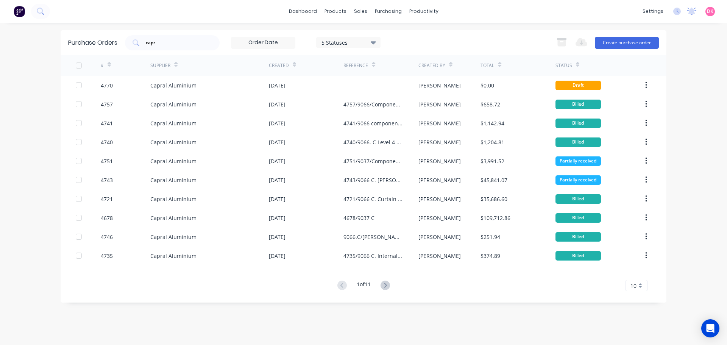
drag, startPoint x: 190, startPoint y: 49, endPoint x: 125, endPoint y: 42, distance: 65.9
click at [125, 42] on div "Purchase Orders capr 5 Statuses 5 Statuses Export to Excel (XLSX) Create purcha…" at bounding box center [364, 42] width 606 height 25
drag, startPoint x: 173, startPoint y: 37, endPoint x: 174, endPoint y: 42, distance: 5.1
click at [173, 37] on div "capr" at bounding box center [172, 42] width 95 height 15
drag, startPoint x: 174, startPoint y: 44, endPoint x: 122, endPoint y: 42, distance: 52.2
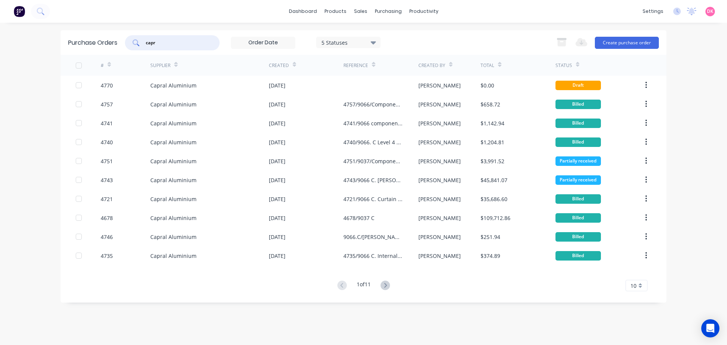
click at [122, 42] on div "Purchase Orders capr 5 Statuses 5 Statuses Export to Excel (XLSX) Create purcha…" at bounding box center [364, 42] width 606 height 25
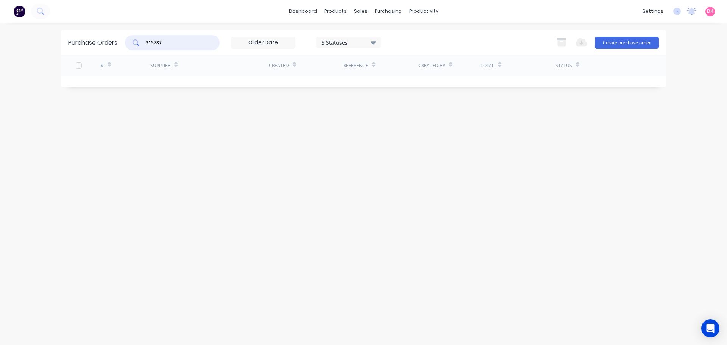
type input "315787"
click at [352, 39] on div "Product Catalogue" at bounding box center [368, 36] width 47 height 7
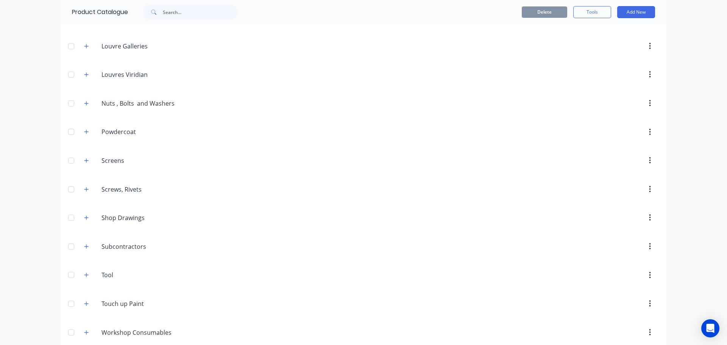
scroll to position [1087, 0]
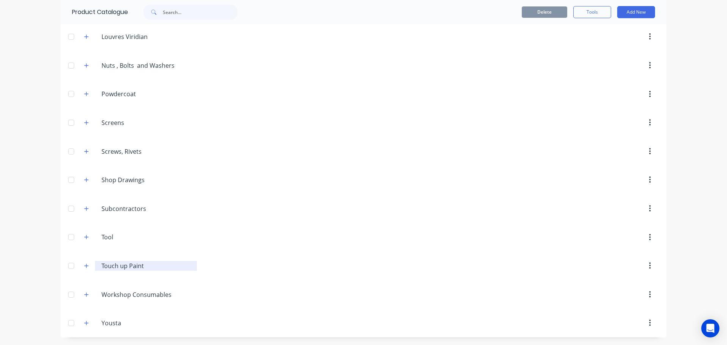
click at [112, 266] on input "Touch up Paint" at bounding box center [146, 265] width 90 height 9
click at [86, 264] on button "button" at bounding box center [86, 265] width 9 height 9
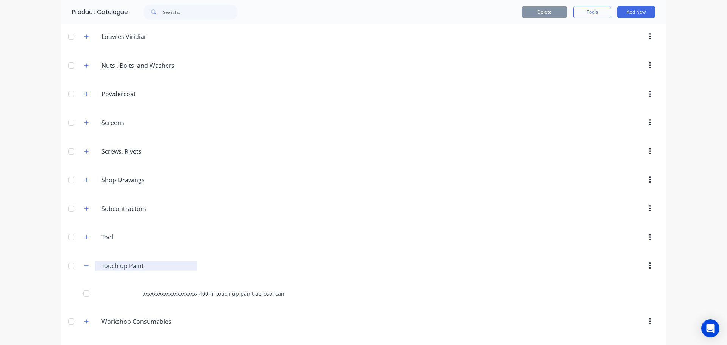
click at [134, 268] on input "Touch up Paint" at bounding box center [146, 265] width 90 height 9
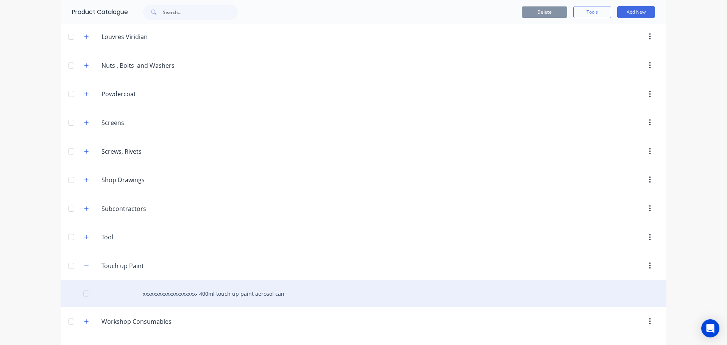
click at [231, 285] on div "xxxxxxxxxxxxxxxxxxxx- 400ml touch up paint aerosol can" at bounding box center [364, 293] width 606 height 27
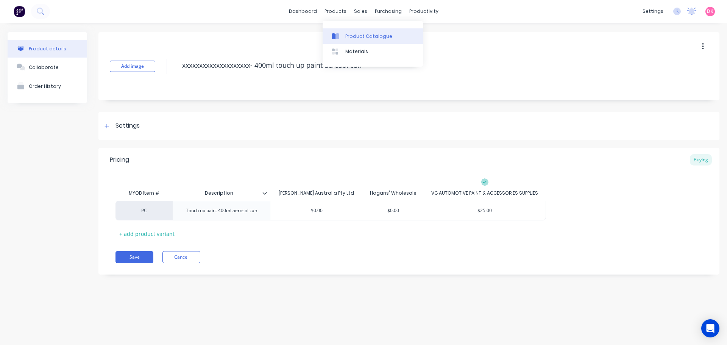
click at [348, 42] on link "Product Catalogue" at bounding box center [372, 35] width 100 height 15
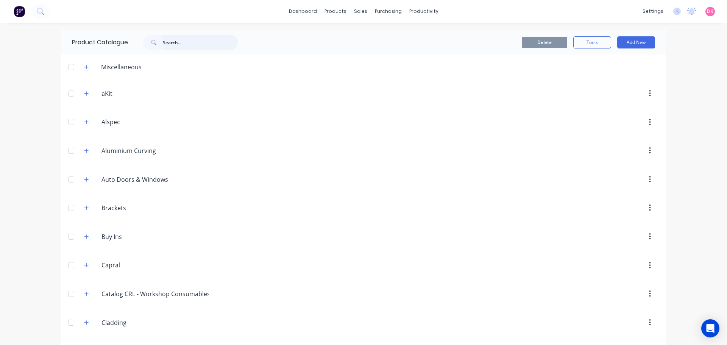
click at [185, 48] on input "text" at bounding box center [200, 42] width 75 height 15
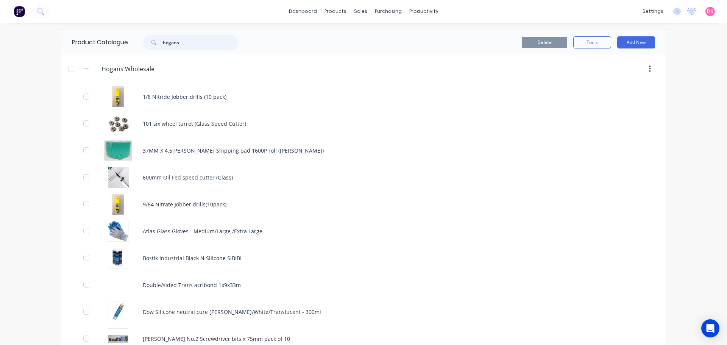
drag, startPoint x: 185, startPoint y: 41, endPoint x: 134, endPoint y: 46, distance: 51.4
click at [136, 46] on div "hogans" at bounding box center [187, 42] width 102 height 15
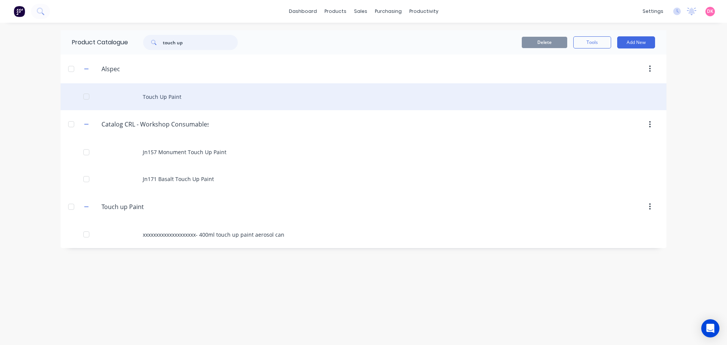
type input "touch up"
click at [178, 100] on div "Touch Up Paint" at bounding box center [364, 96] width 606 height 27
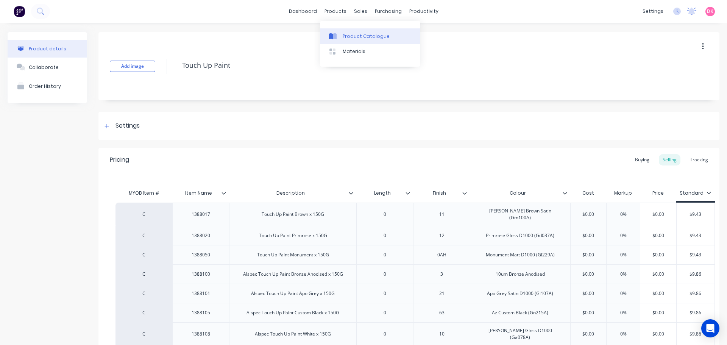
click at [358, 37] on div "Product Catalogue" at bounding box center [366, 36] width 47 height 7
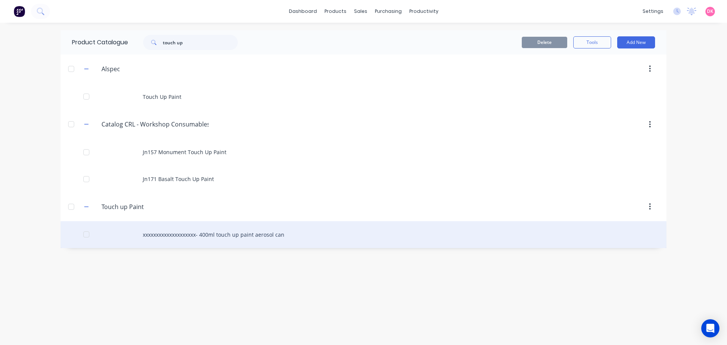
click at [237, 227] on div "xxxxxxxxxxxxxxxxxxxx- 400ml touch up paint aerosol can" at bounding box center [364, 234] width 606 height 27
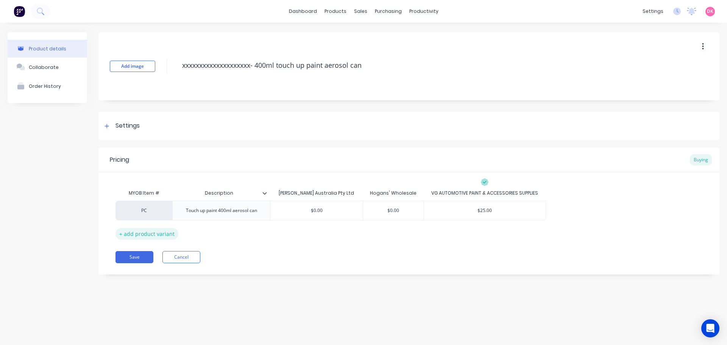
click at [150, 235] on div "+ add product variant" at bounding box center [146, 234] width 63 height 12
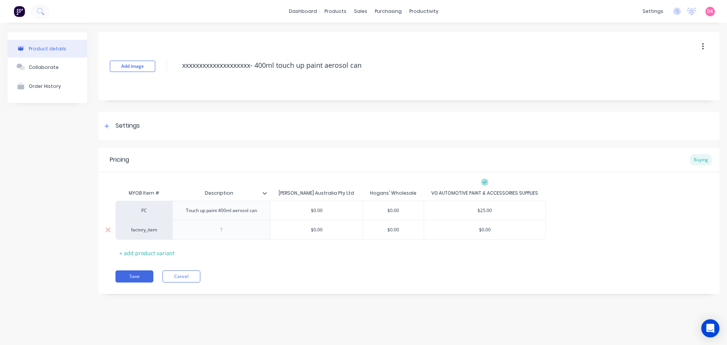
click at [149, 228] on div "factory_item" at bounding box center [144, 229] width 42 height 7
type input "p"
type input "PC"
click at [153, 186] on button "PC" at bounding box center [147, 181] width 48 height 11
click at [222, 239] on div at bounding box center [221, 230] width 98 height 20
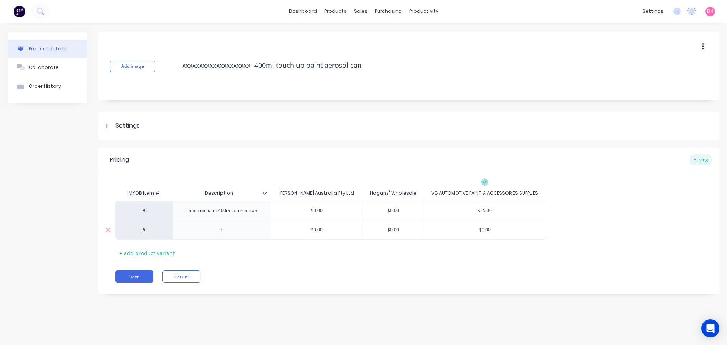
click at [219, 234] on div at bounding box center [222, 230] width 38 height 10
click at [208, 234] on div at bounding box center [222, 230] width 38 height 10
click at [209, 230] on div "Jasper (LS) T/Up Paint 200gm" at bounding box center [221, 230] width 73 height 10
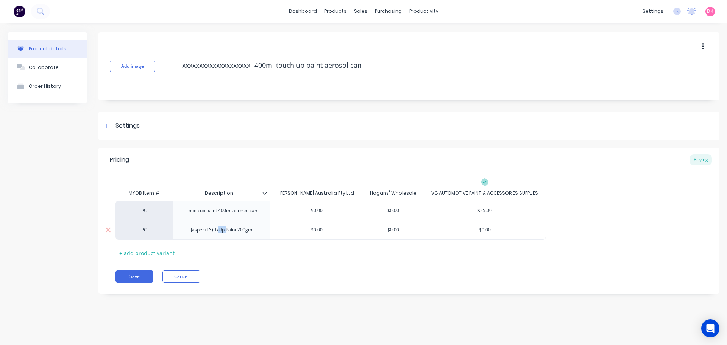
click at [209, 230] on div "Jasper (LS) T/Up Paint 200gm" at bounding box center [221, 230] width 73 height 10
click at [223, 235] on div "Jasper (LS) T/Up Paint 200gm" at bounding box center [221, 230] width 98 height 20
click at [224, 234] on div "Jasper (LS) T/Up Paint 200gm" at bounding box center [221, 230] width 73 height 10
drag, startPoint x: 225, startPoint y: 234, endPoint x: 208, endPoint y: 234, distance: 17.4
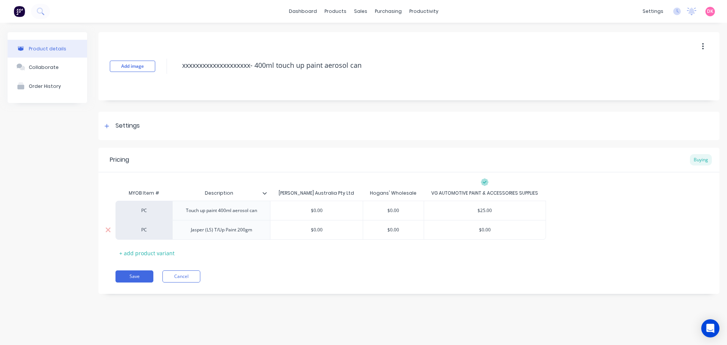
click at [208, 234] on div "Jasper (LS) T/Up Paint 200gm" at bounding box center [221, 230] width 73 height 10
click at [204, 232] on div "Jasper (LS) T/Up Paint 200gm" at bounding box center [221, 230] width 73 height 10
drag, startPoint x: 207, startPoint y: 233, endPoint x: 228, endPoint y: 235, distance: 20.6
click at [228, 235] on div "Jasper (LS) T/Up Paint 200gm" at bounding box center [221, 230] width 98 height 20
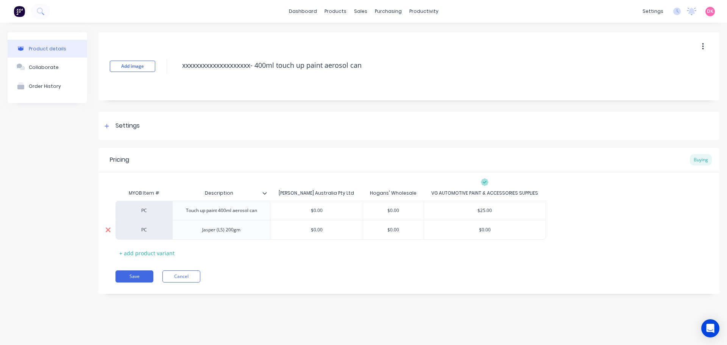
click at [109, 233] on icon at bounding box center [108, 230] width 6 height 8
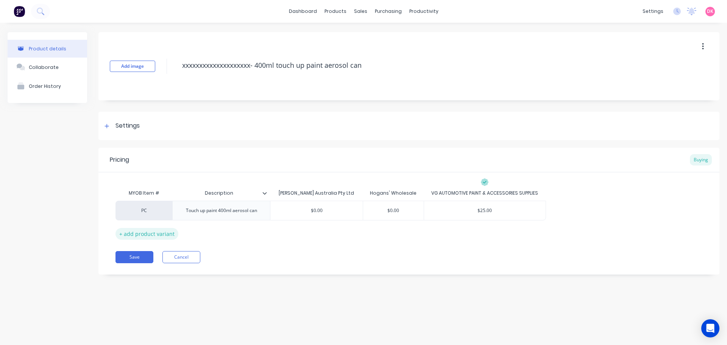
click at [161, 236] on div "+ add product variant" at bounding box center [146, 234] width 63 height 12
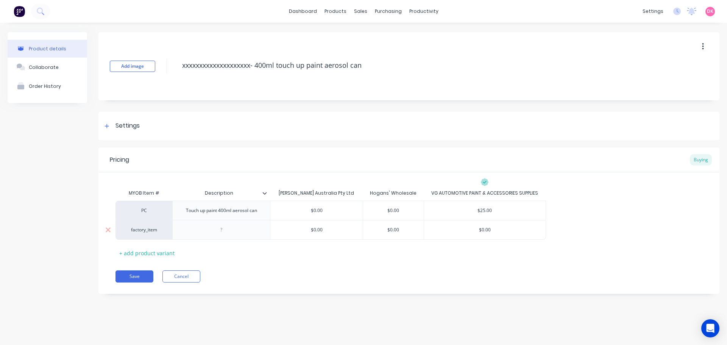
click at [209, 229] on div at bounding box center [222, 230] width 38 height 10
type input "$0.00"
click at [323, 229] on input "$0.00" at bounding box center [316, 229] width 92 height 7
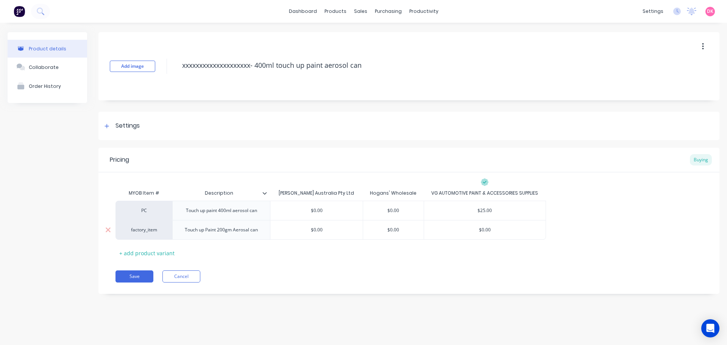
click at [397, 234] on div "$0.00" at bounding box center [393, 229] width 61 height 19
type input "$0.00"
click at [397, 234] on div "$0.00" at bounding box center [393, 229] width 61 height 19
click at [145, 230] on div "factory_item" at bounding box center [144, 229] width 42 height 7
type input "pc"
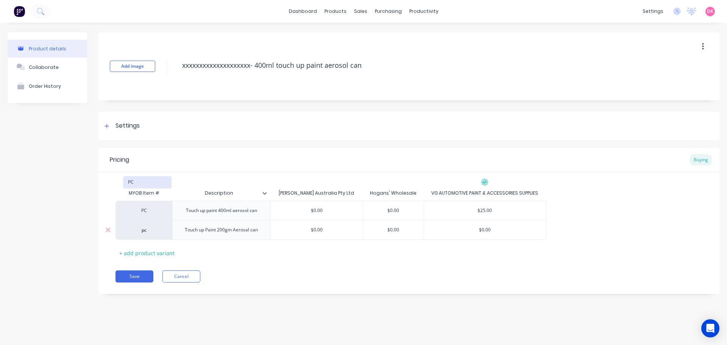
click at [145, 184] on button "PC" at bounding box center [147, 181] width 48 height 11
click at [395, 229] on input "$0.00" at bounding box center [393, 229] width 61 height 7
click at [478, 221] on div "$0.00" at bounding box center [485, 229] width 122 height 19
type input "$11.99"
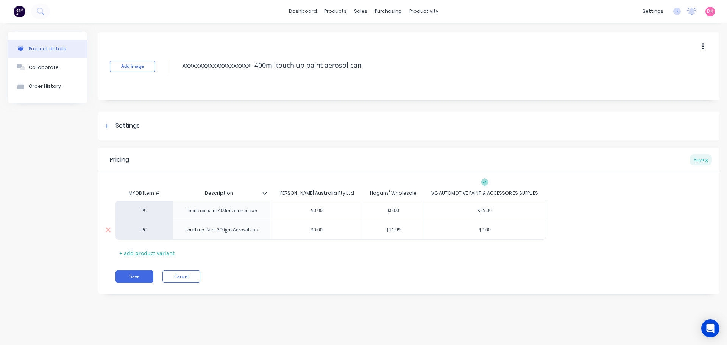
type input "$0.00"
click at [315, 231] on input "$0.00" at bounding box center [316, 229] width 92 height 7
type input "$11.99"
click at [407, 232] on input "$11.99" at bounding box center [393, 229] width 61 height 7
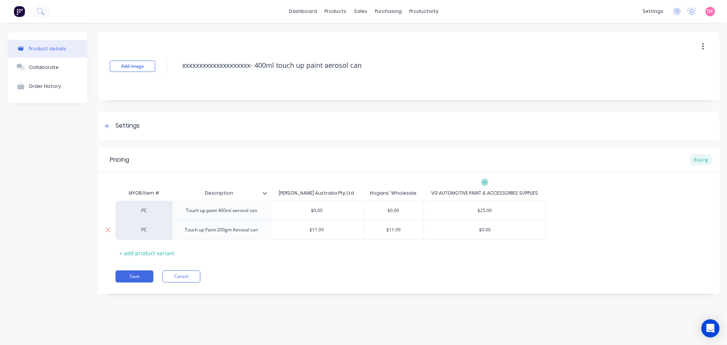
click at [405, 232] on input "$11.99" at bounding box center [393, 229] width 61 height 7
type input "$9"
click at [260, 234] on div "Touch up Paint 200gm Aerosal can" at bounding box center [221, 230] width 85 height 10
click at [141, 282] on button "Save" at bounding box center [134, 280] width 38 height 12
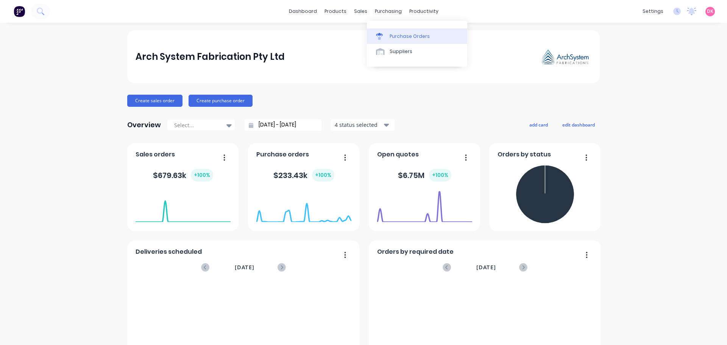
click at [395, 36] on div "Purchase Orders" at bounding box center [409, 36] width 40 height 7
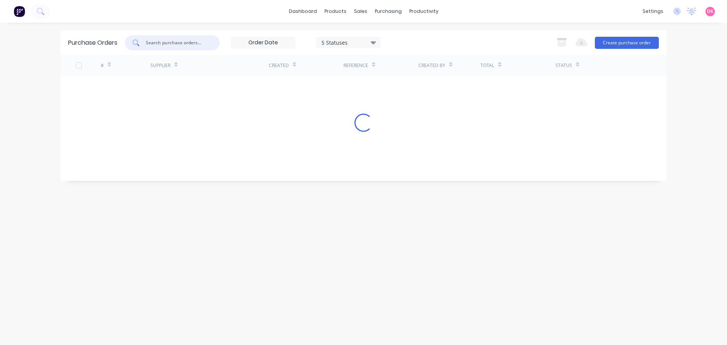
click at [171, 44] on input "text" at bounding box center [176, 43] width 63 height 8
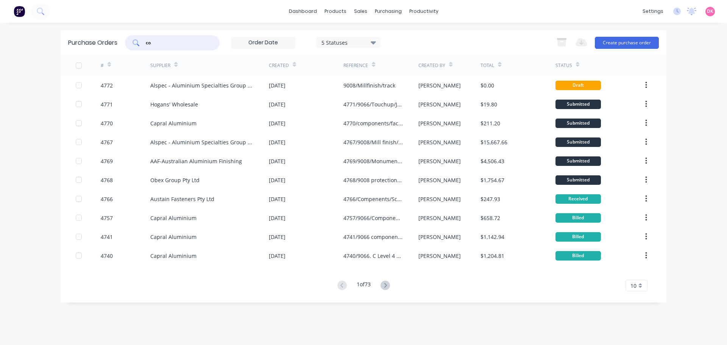
type input "c"
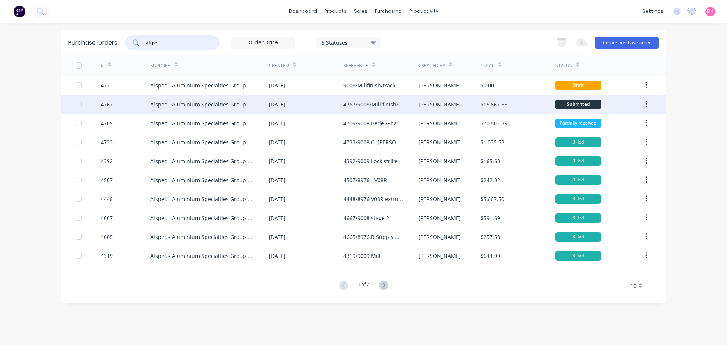
type input "alspe"
click at [215, 100] on div "Alspec - Aluminium Specialties Group Pty Ltd" at bounding box center [201, 104] width 103 height 8
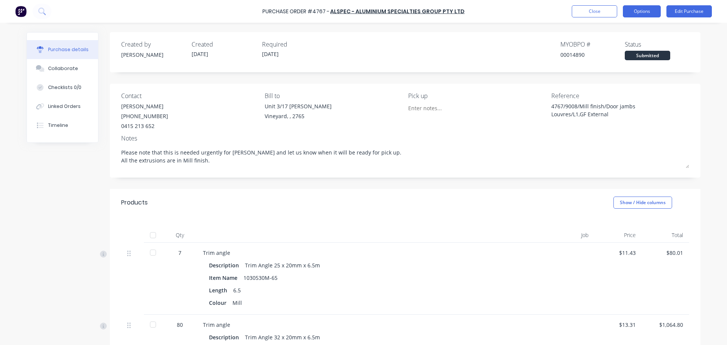
click at [645, 14] on button "Options" at bounding box center [642, 11] width 38 height 12
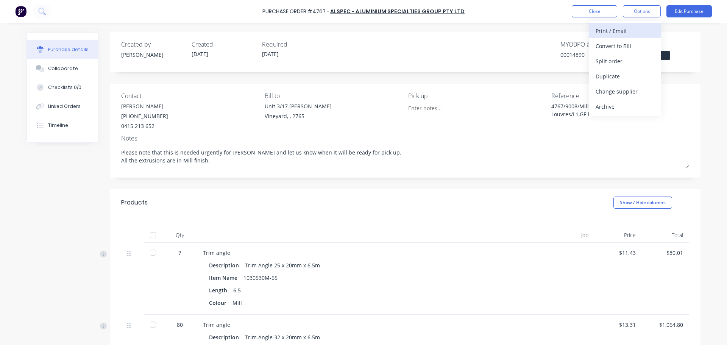
click at [621, 36] on button "Print / Email" at bounding box center [625, 30] width 72 height 15
click at [612, 47] on div "With pricing" at bounding box center [624, 46] width 58 height 11
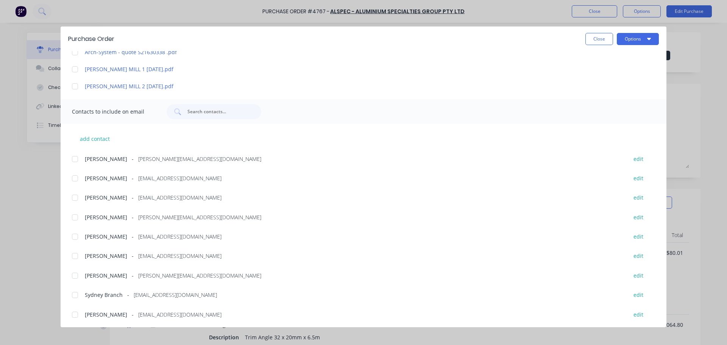
scroll to position [190, 0]
drag, startPoint x: 187, startPoint y: 197, endPoint x: 126, endPoint y: 195, distance: 60.6
click at [126, 195] on div "Cody Burton - cburton@alspec.com.au" at bounding box center [352, 196] width 535 height 8
copy span "cburton@alspec.com.au"
click at [302, 268] on div "add contact Charle Garnica - charles@archsystem.com.au edit Clinton Kroutz - cl…" at bounding box center [364, 220] width 606 height 195
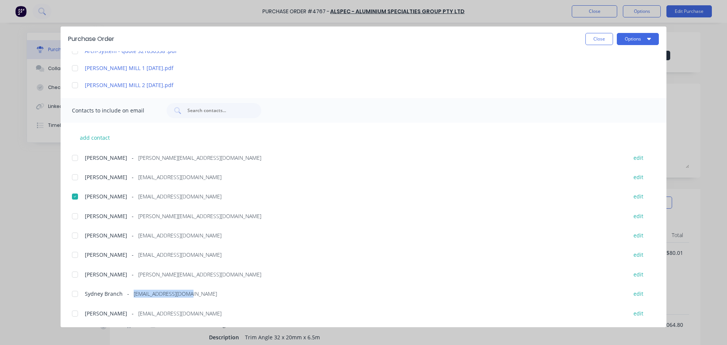
drag, startPoint x: 191, startPoint y: 293, endPoint x: 133, endPoint y: 298, distance: 58.2
click at [133, 298] on div "Sydney Branch - sydney@alspec.com.au edit" at bounding box center [369, 293] width 594 height 10
copy span "sydney@alspec.com.au"
click at [595, 37] on button "Close" at bounding box center [599, 39] width 28 height 12
type textarea "x"
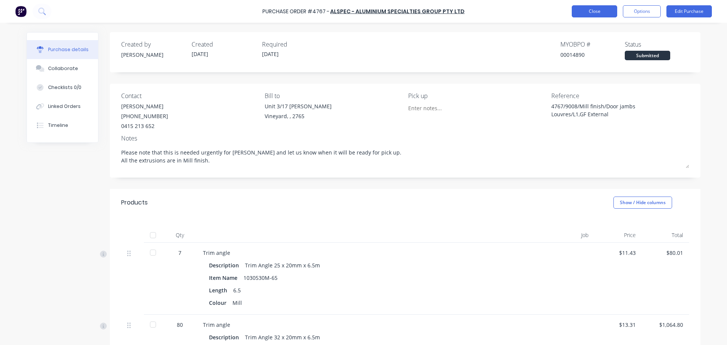
click at [596, 11] on button "Close" at bounding box center [594, 11] width 45 height 12
